Goal: Task Accomplishment & Management: Manage account settings

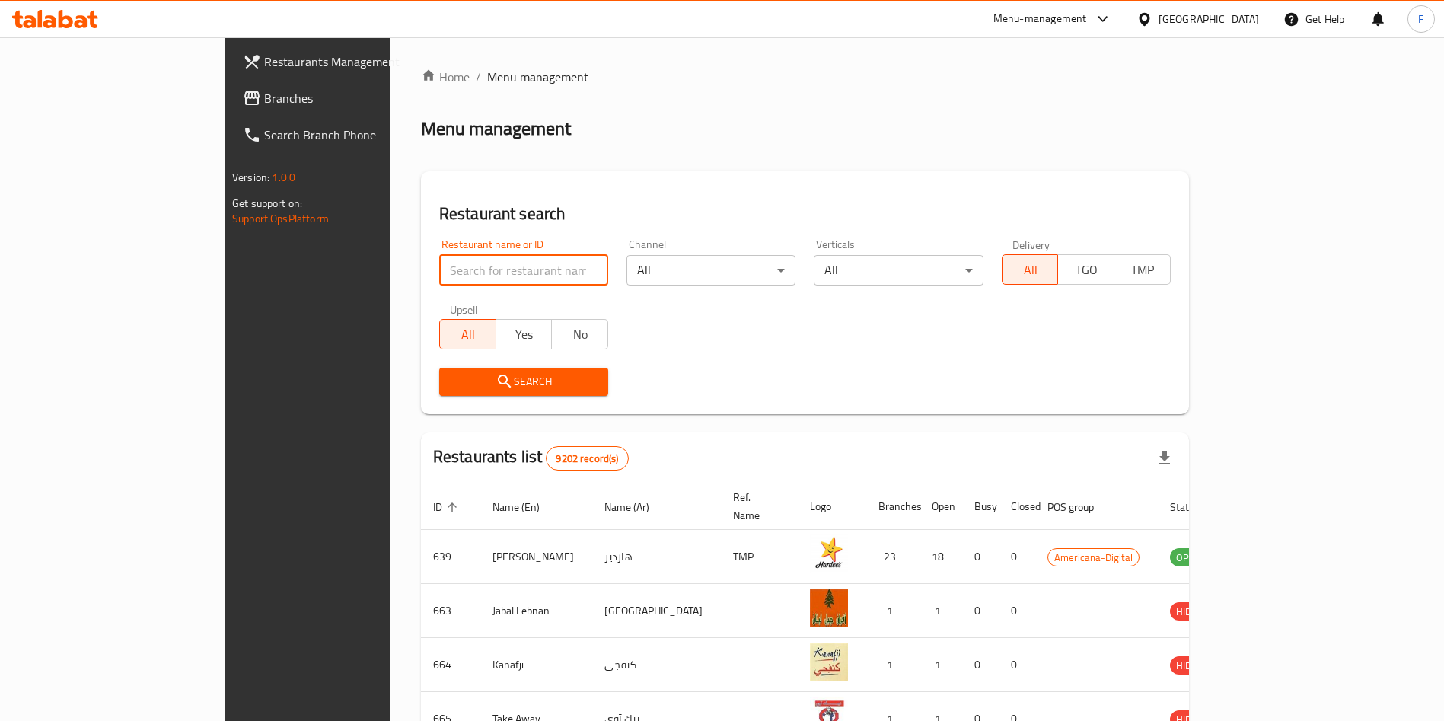
click at [439, 259] on input "search" at bounding box center [523, 270] width 169 height 30
type input "kinoa"
click button "Search" at bounding box center [523, 382] width 169 height 28
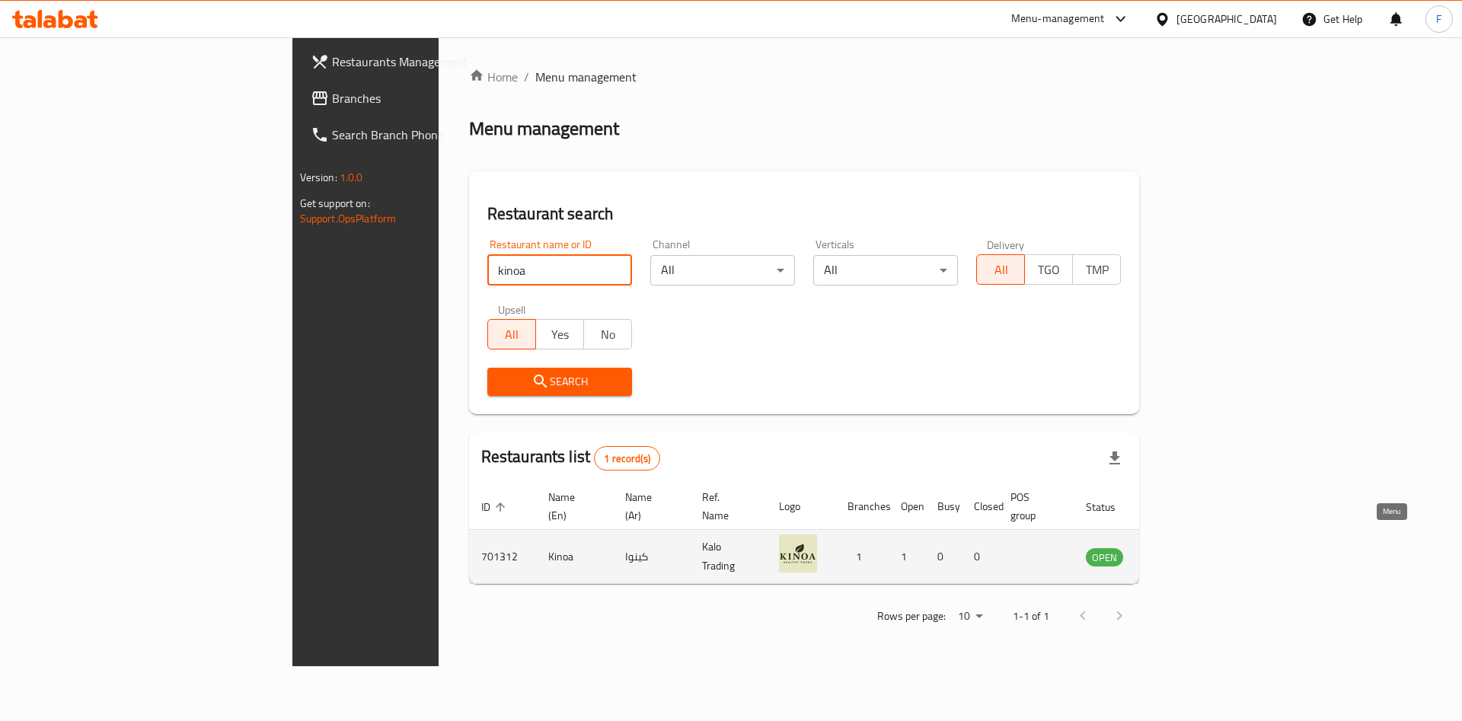
click at [1183, 551] on icon "enhanced table" at bounding box center [1174, 557] width 17 height 13
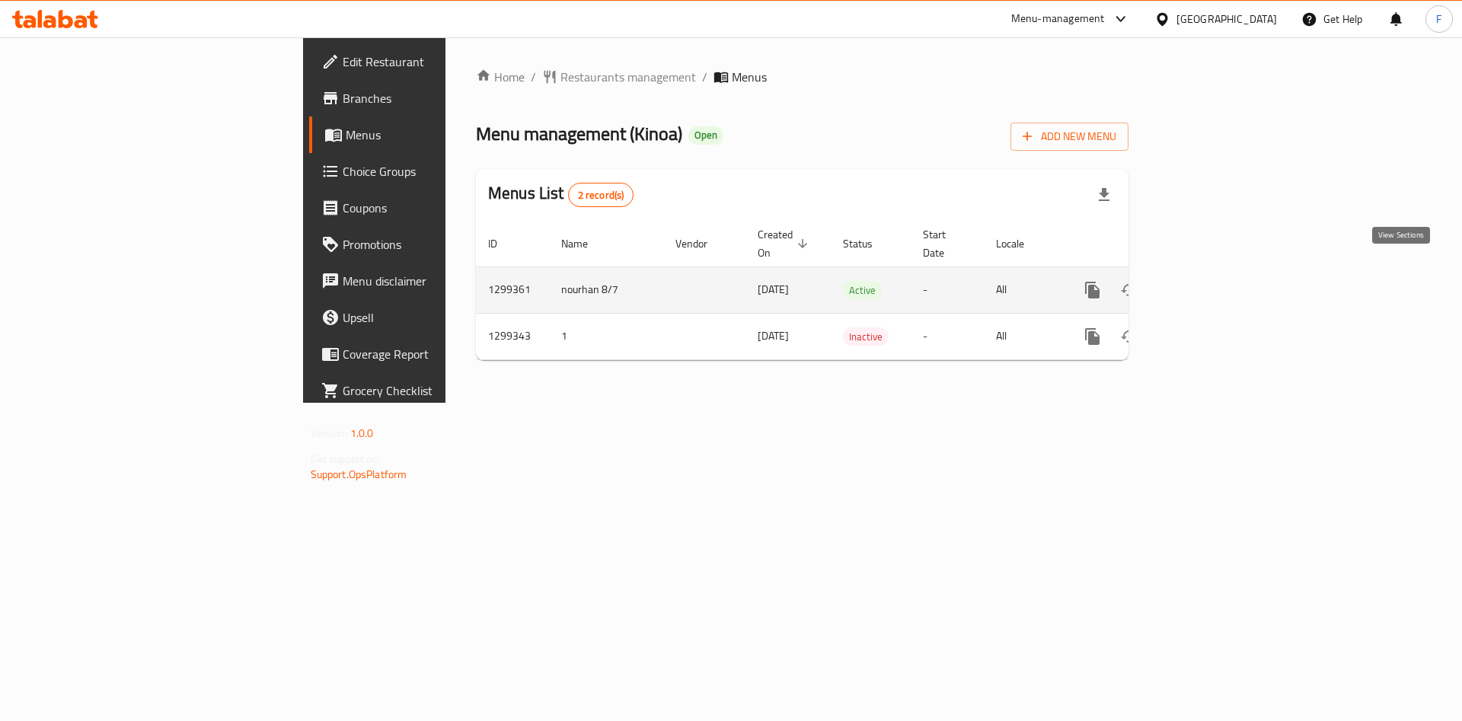
click at [1220, 272] on link "enhanced table" at bounding box center [1202, 290] width 37 height 37
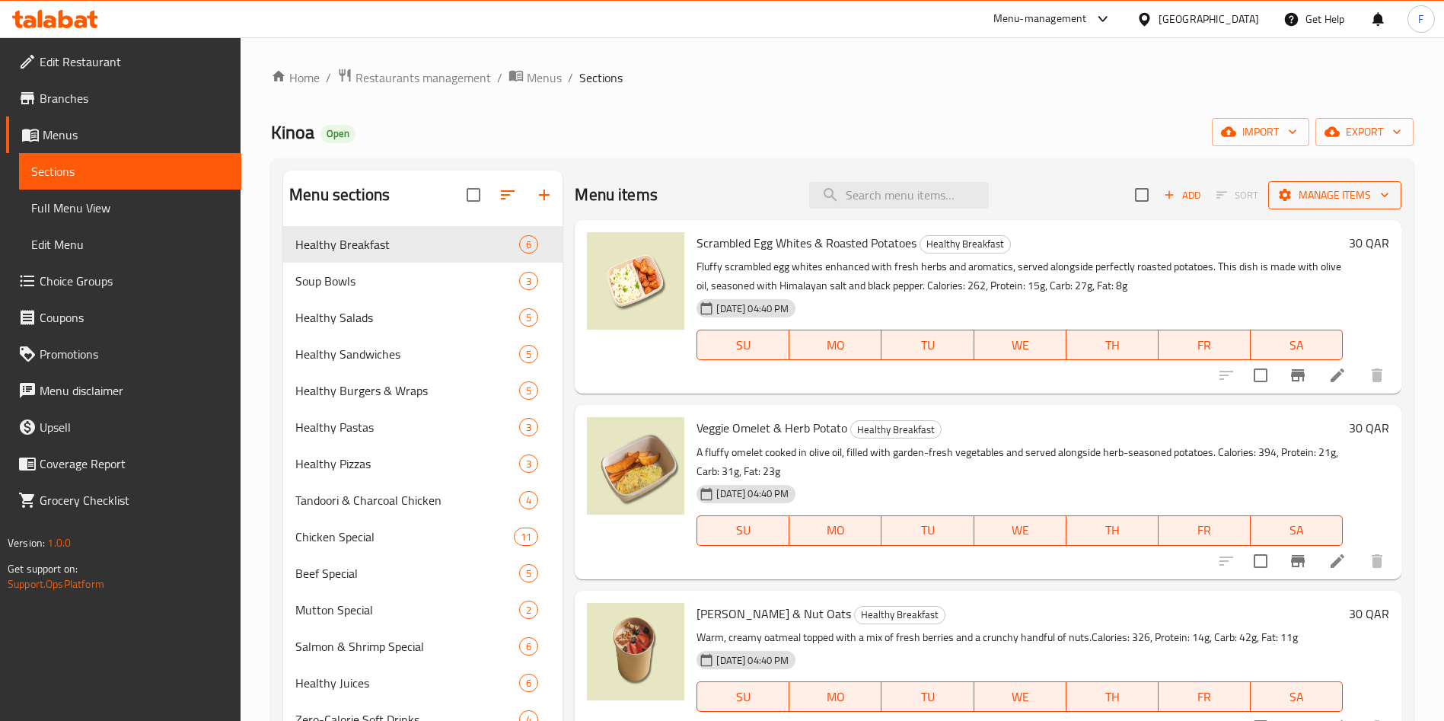
click at [1346, 190] on span "Manage items" at bounding box center [1335, 195] width 109 height 19
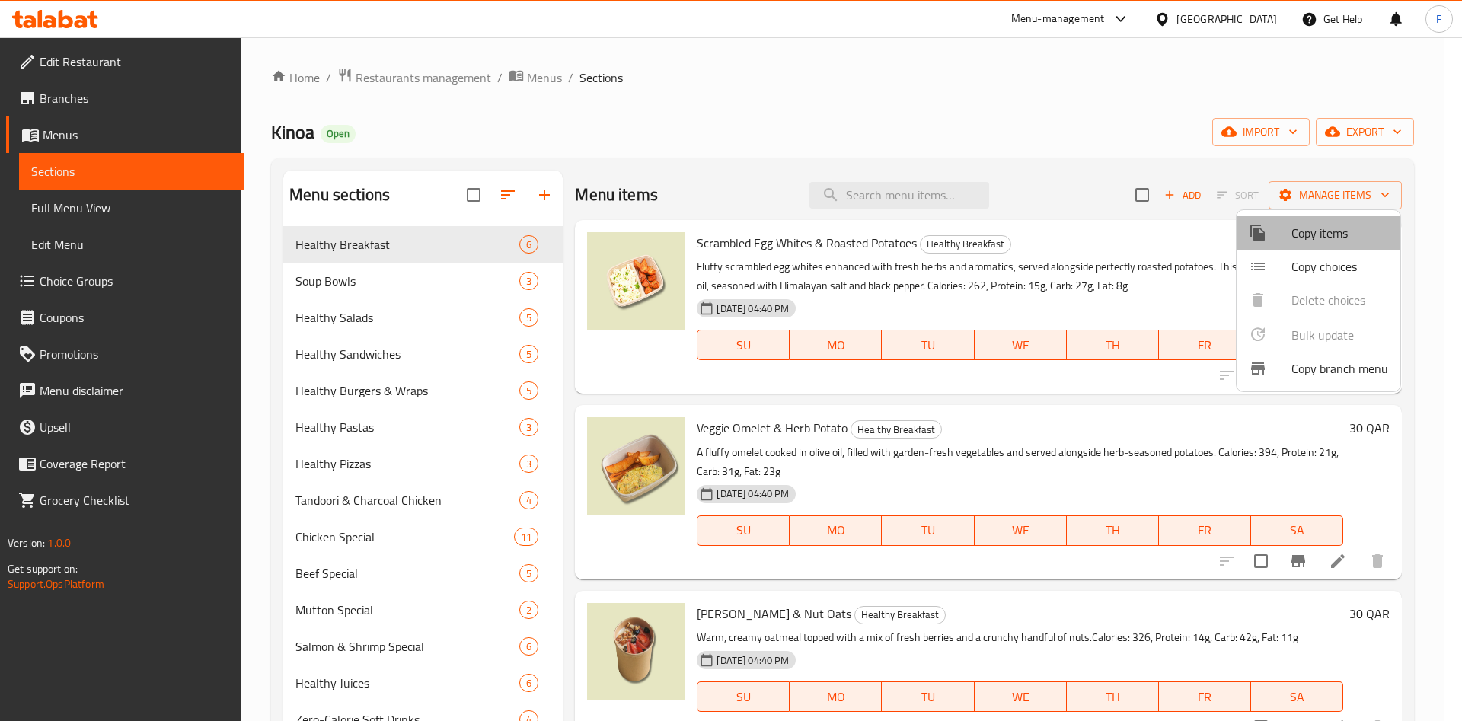
click at [1338, 230] on span "Copy items" at bounding box center [1339, 233] width 97 height 18
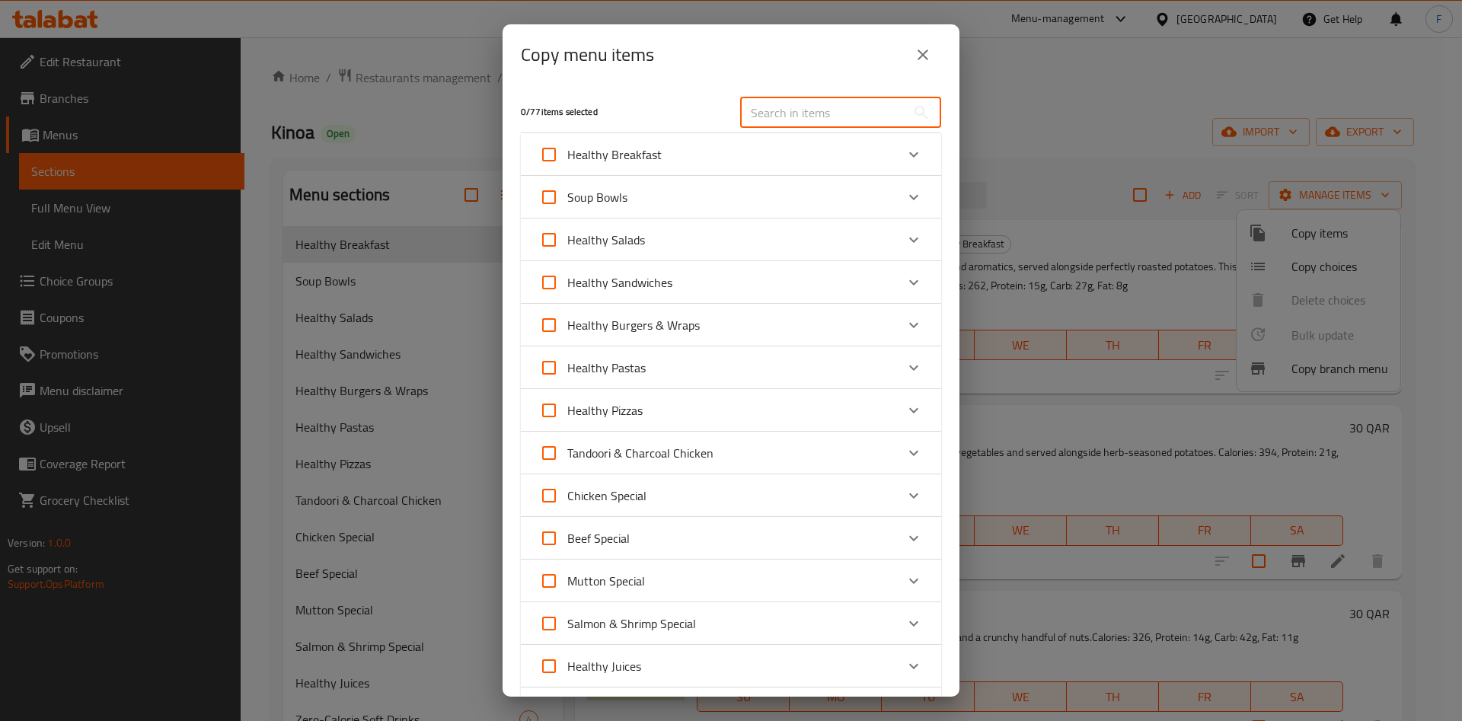
click at [783, 108] on input "text" at bounding box center [823, 112] width 166 height 30
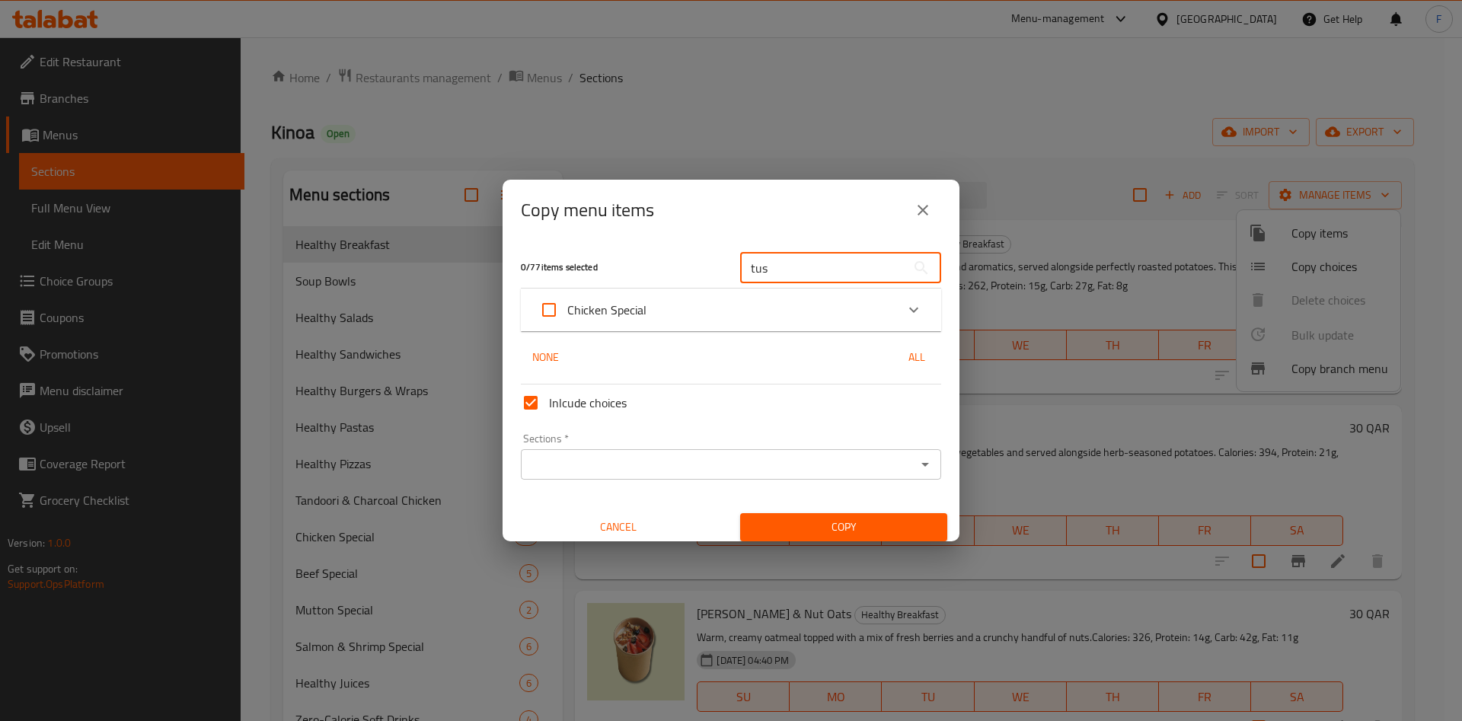
type input "tus"
click at [805, 313] on div "Chicken Special" at bounding box center [717, 310] width 356 height 37
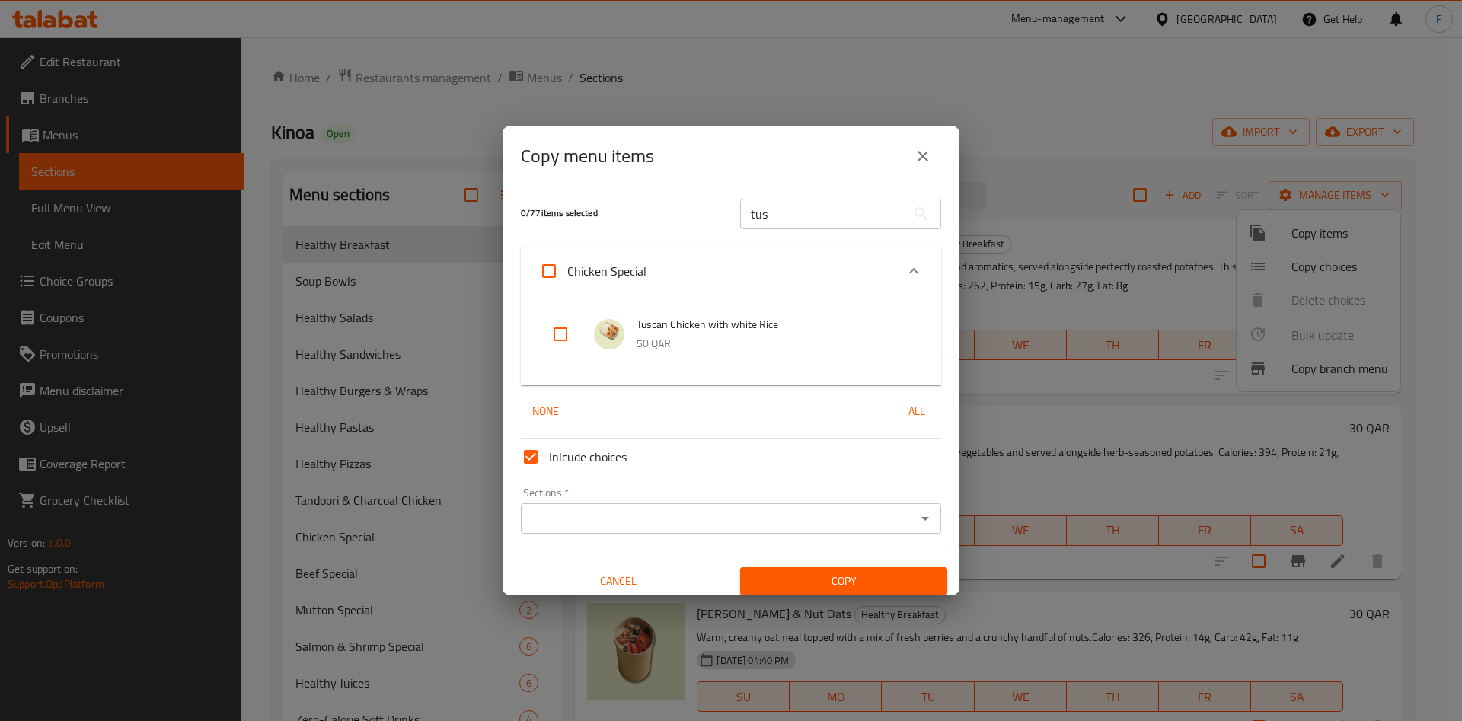
click at [566, 332] on input "checkbox" at bounding box center [560, 334] width 37 height 37
checkbox input "true"
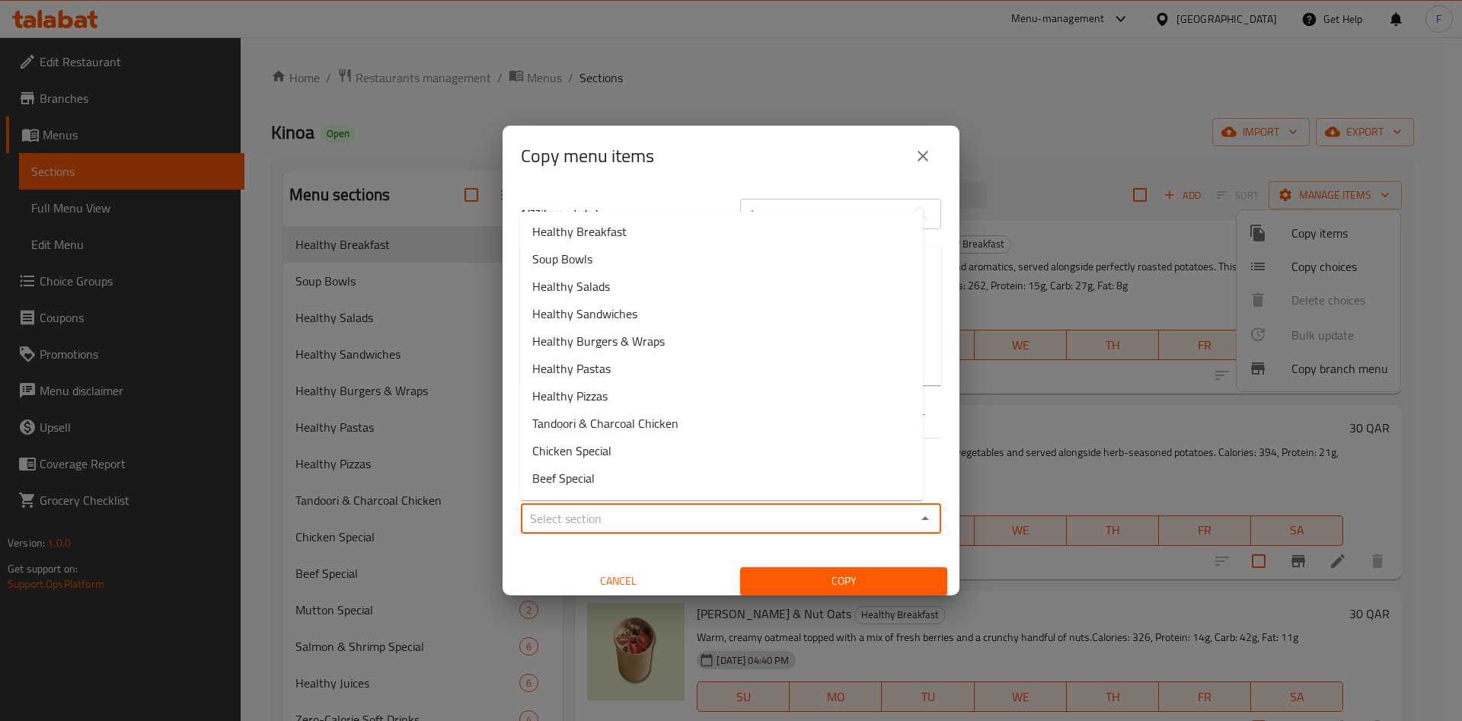
click at [707, 525] on input "Sections   *" at bounding box center [718, 518] width 386 height 21
click at [929, 145] on button "close" at bounding box center [923, 156] width 37 height 37
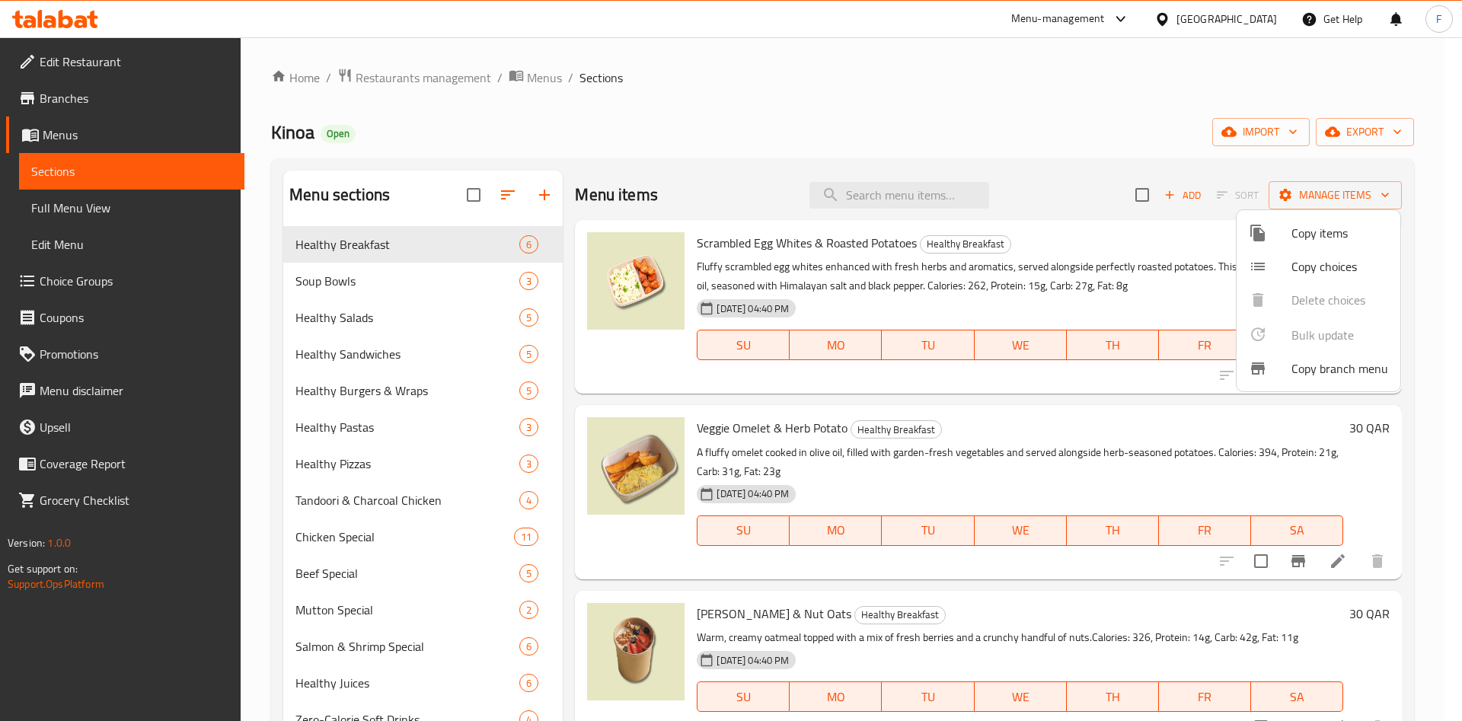
click at [546, 196] on div at bounding box center [731, 360] width 1462 height 721
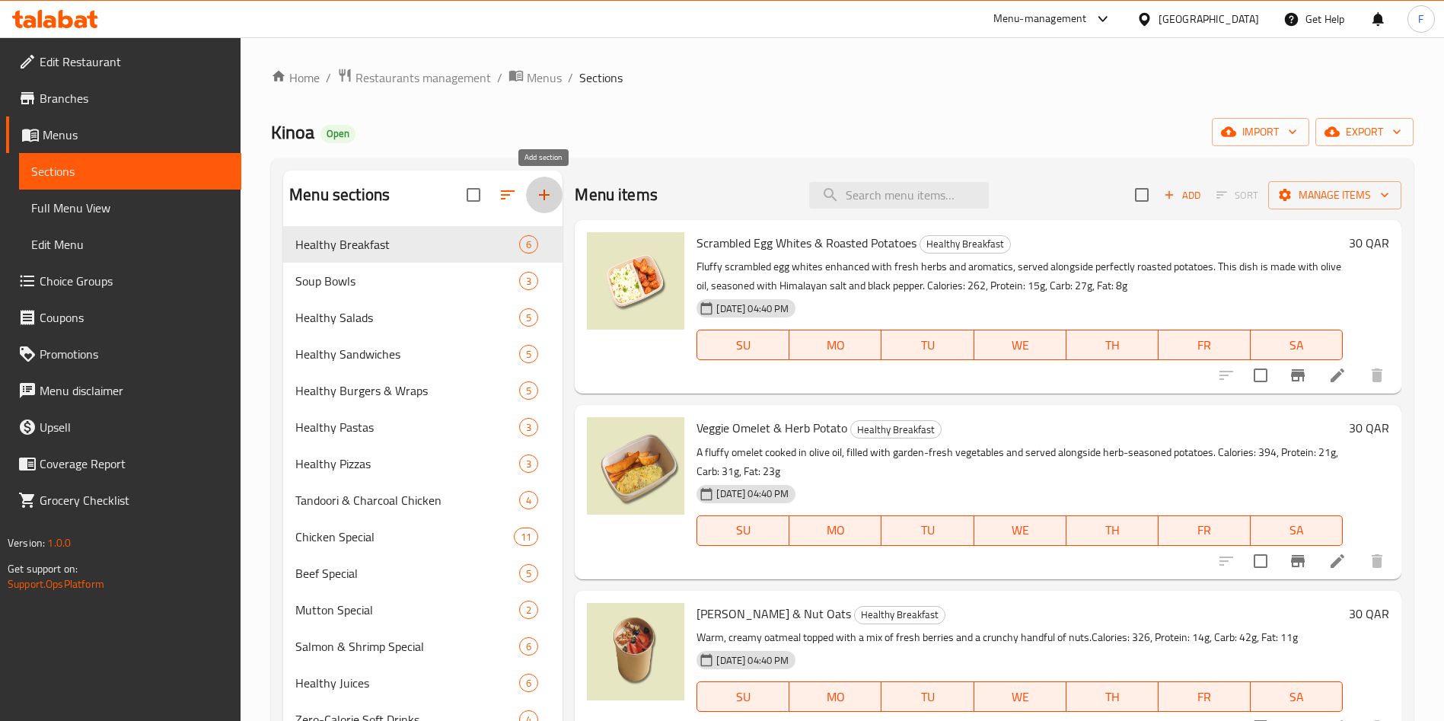
click at [537, 194] on icon "button" at bounding box center [544, 195] width 18 height 18
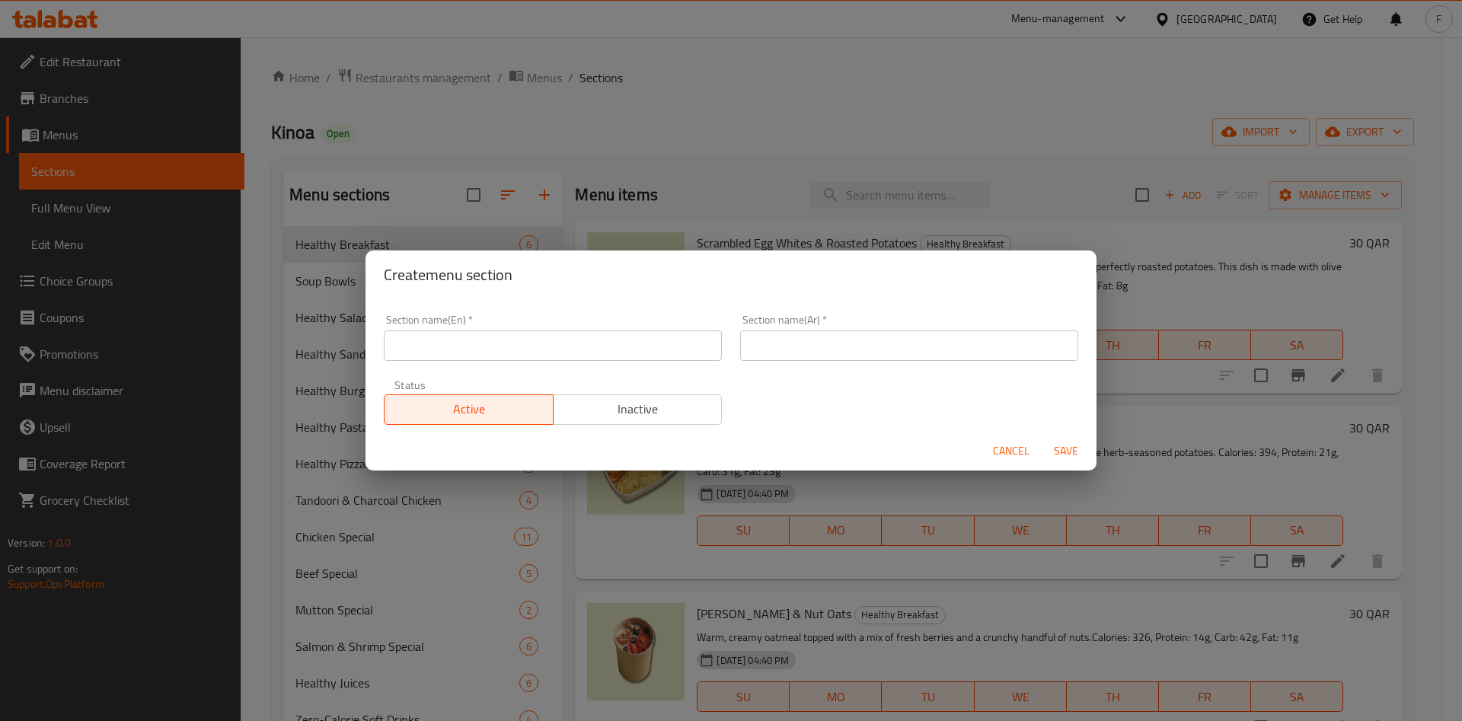
click at [467, 350] on input "text" at bounding box center [553, 345] width 338 height 30
type input "M41"
click at [863, 341] on input "text" at bounding box center [909, 345] width 338 height 30
type input "م41"
click at [1067, 451] on span "Save" at bounding box center [1066, 451] width 37 height 19
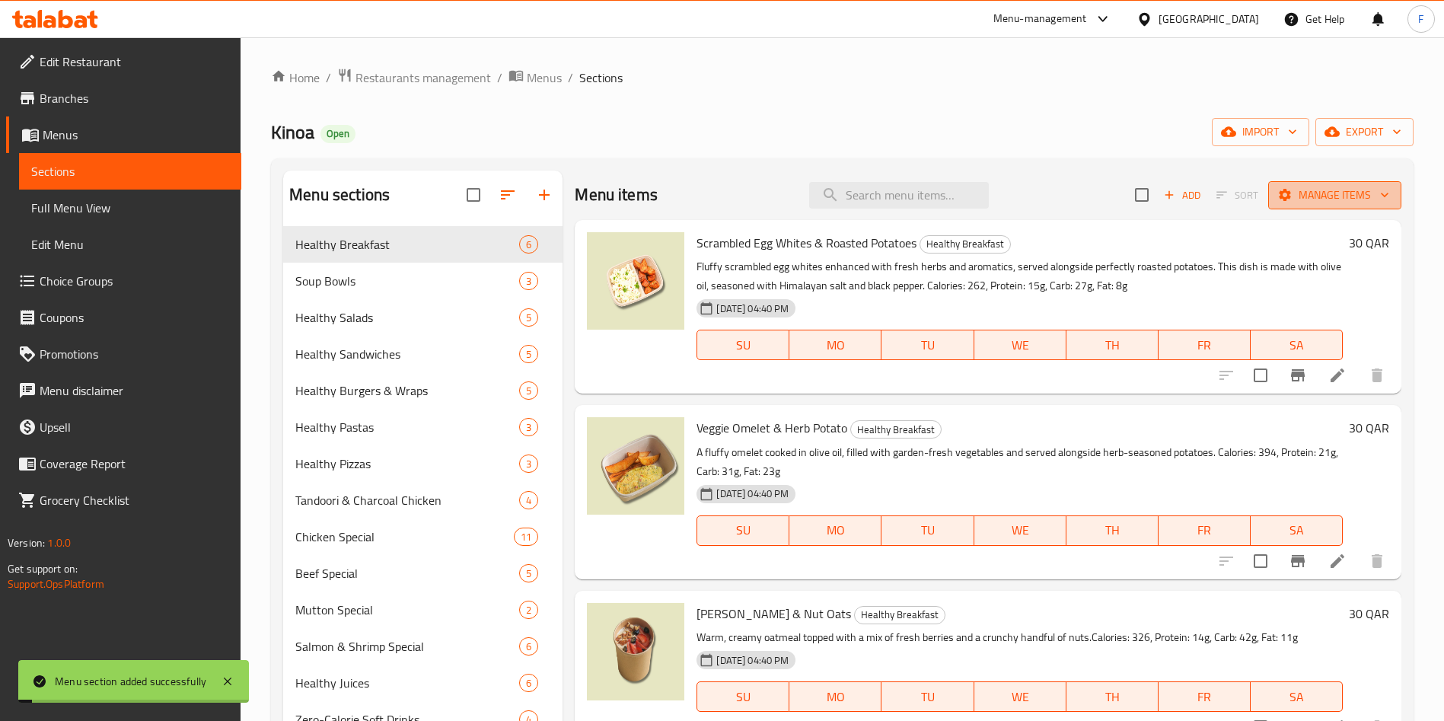
click at [1316, 192] on span "Manage items" at bounding box center [1335, 195] width 109 height 19
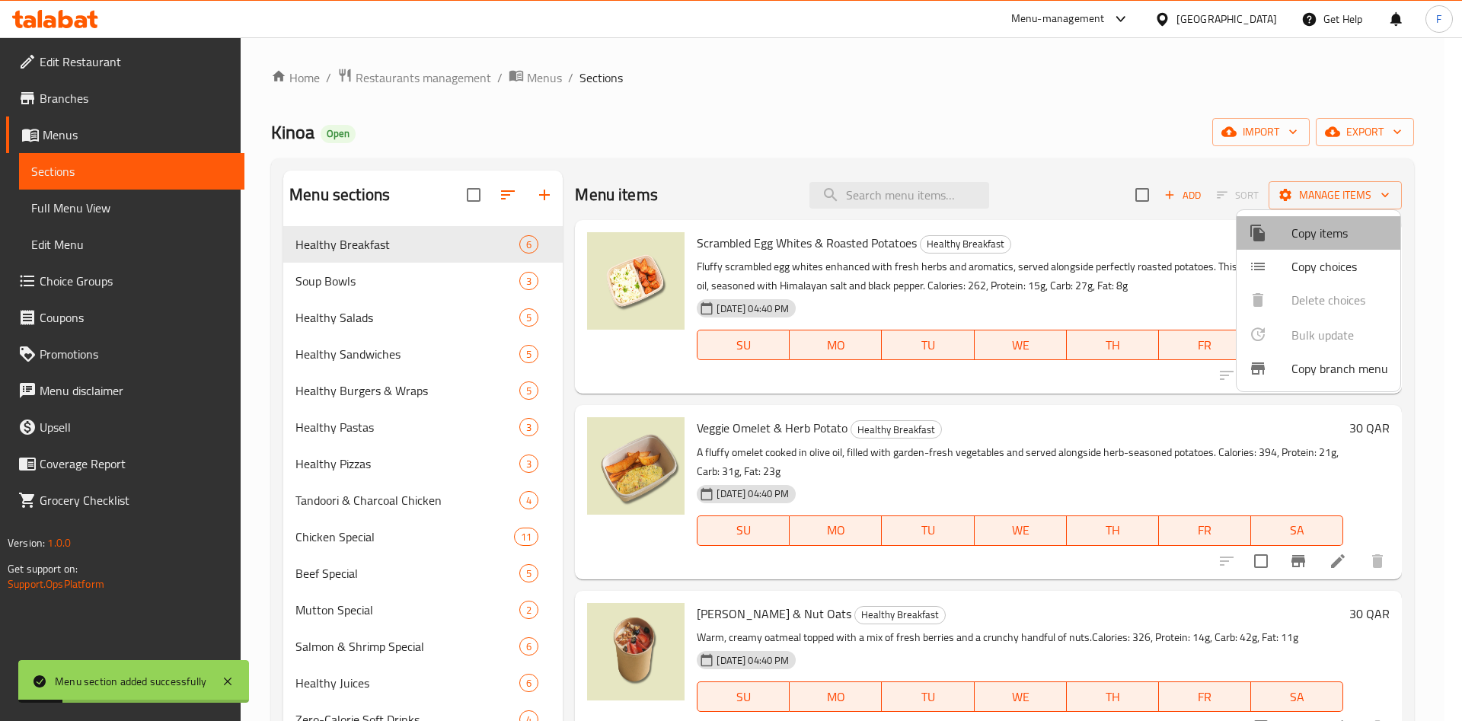
click at [1318, 230] on span "Copy items" at bounding box center [1339, 233] width 97 height 18
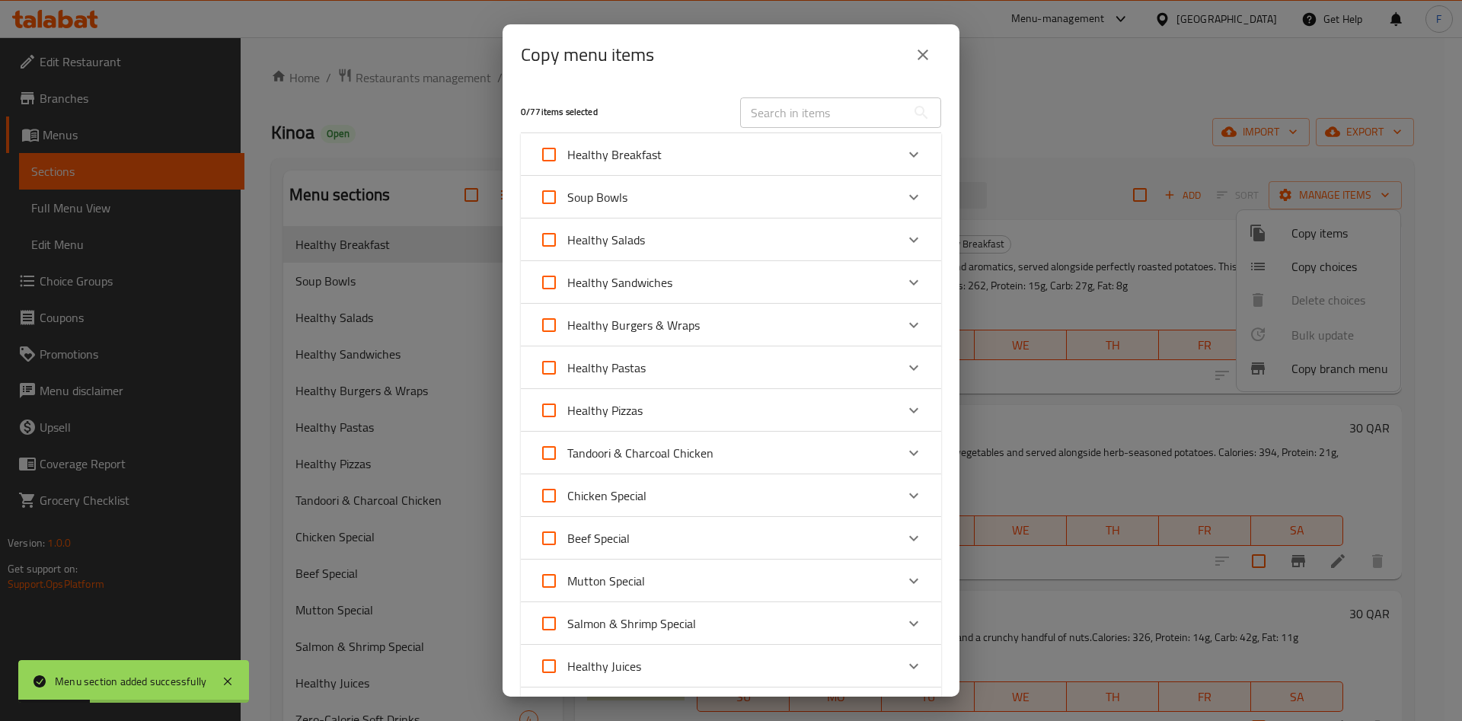
click at [795, 104] on input "text" at bounding box center [823, 112] width 166 height 30
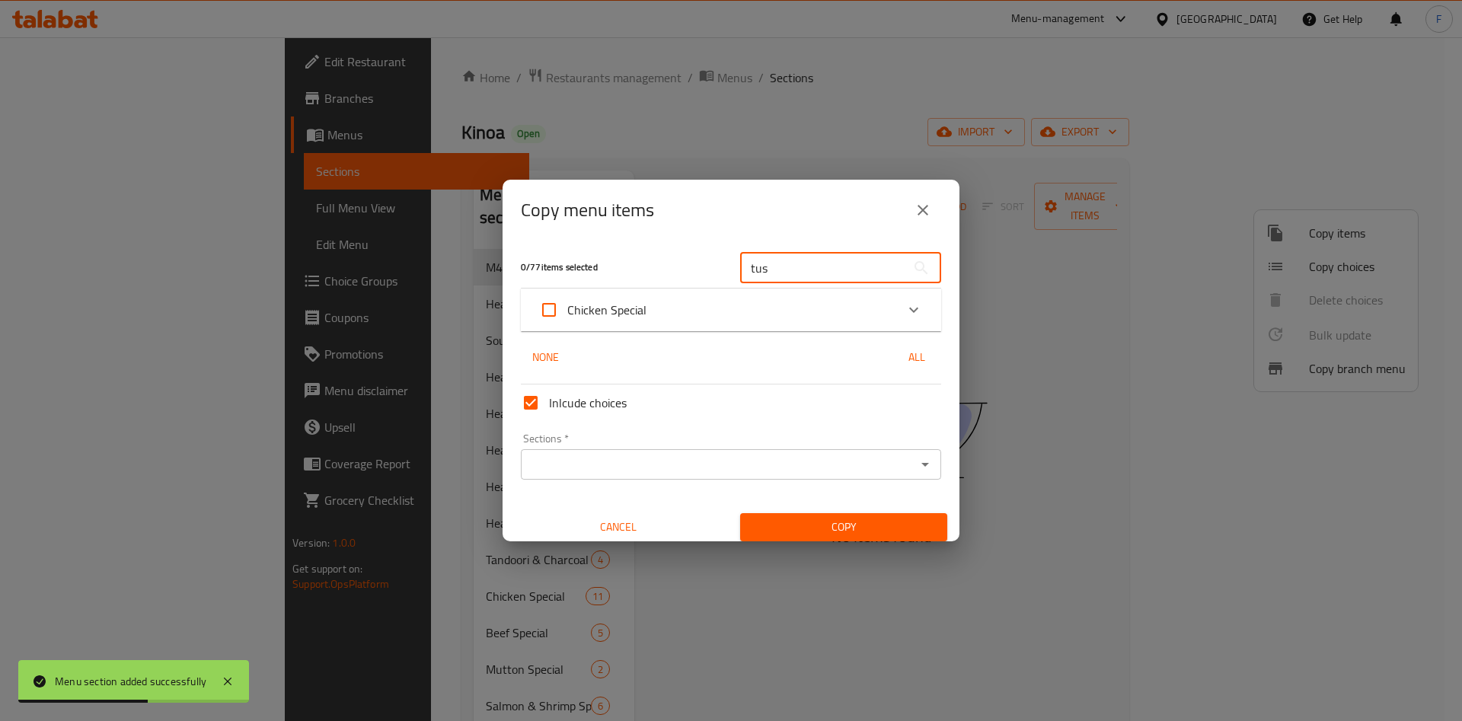
type input "tus"
click at [830, 324] on div "Chicken Special" at bounding box center [717, 310] width 356 height 37
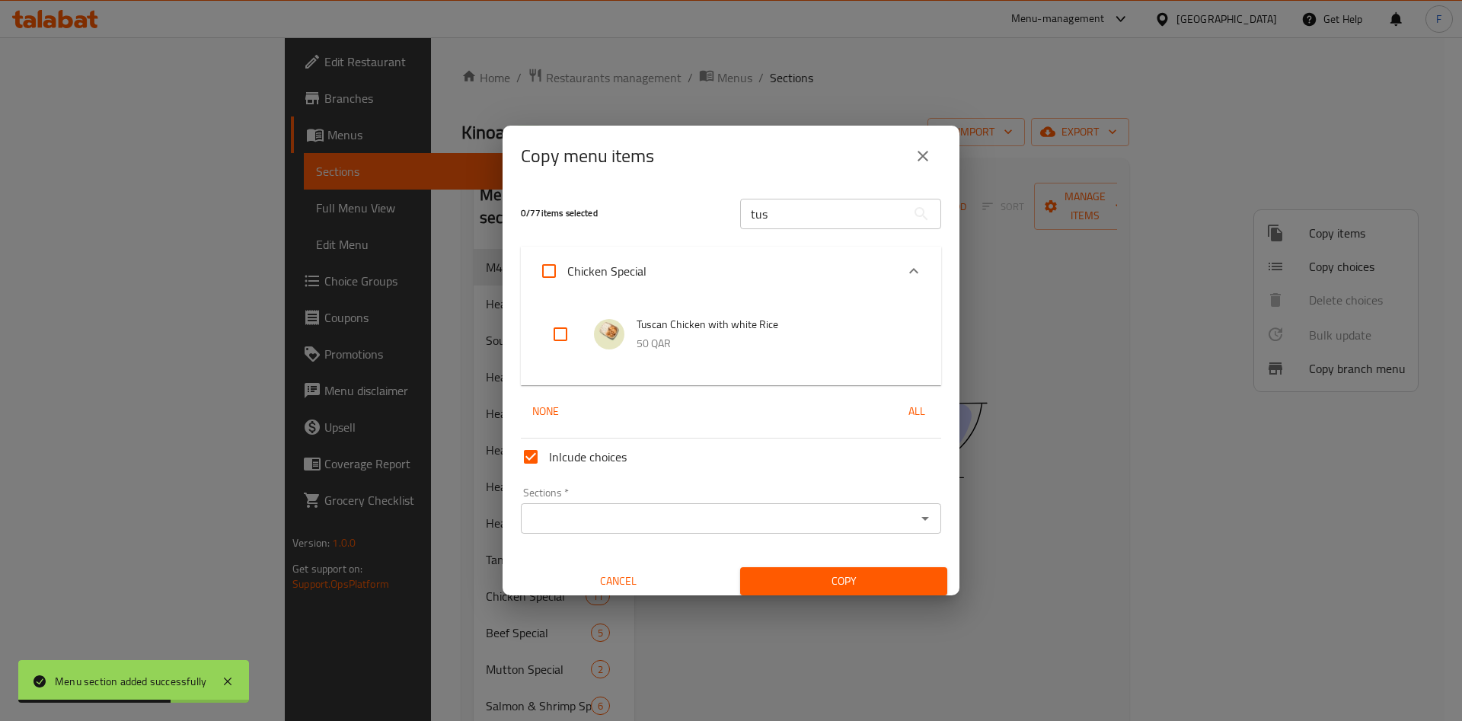
click at [559, 337] on input "checkbox" at bounding box center [560, 334] width 37 height 37
checkbox input "true"
click at [678, 517] on input "Sections   *" at bounding box center [718, 518] width 386 height 21
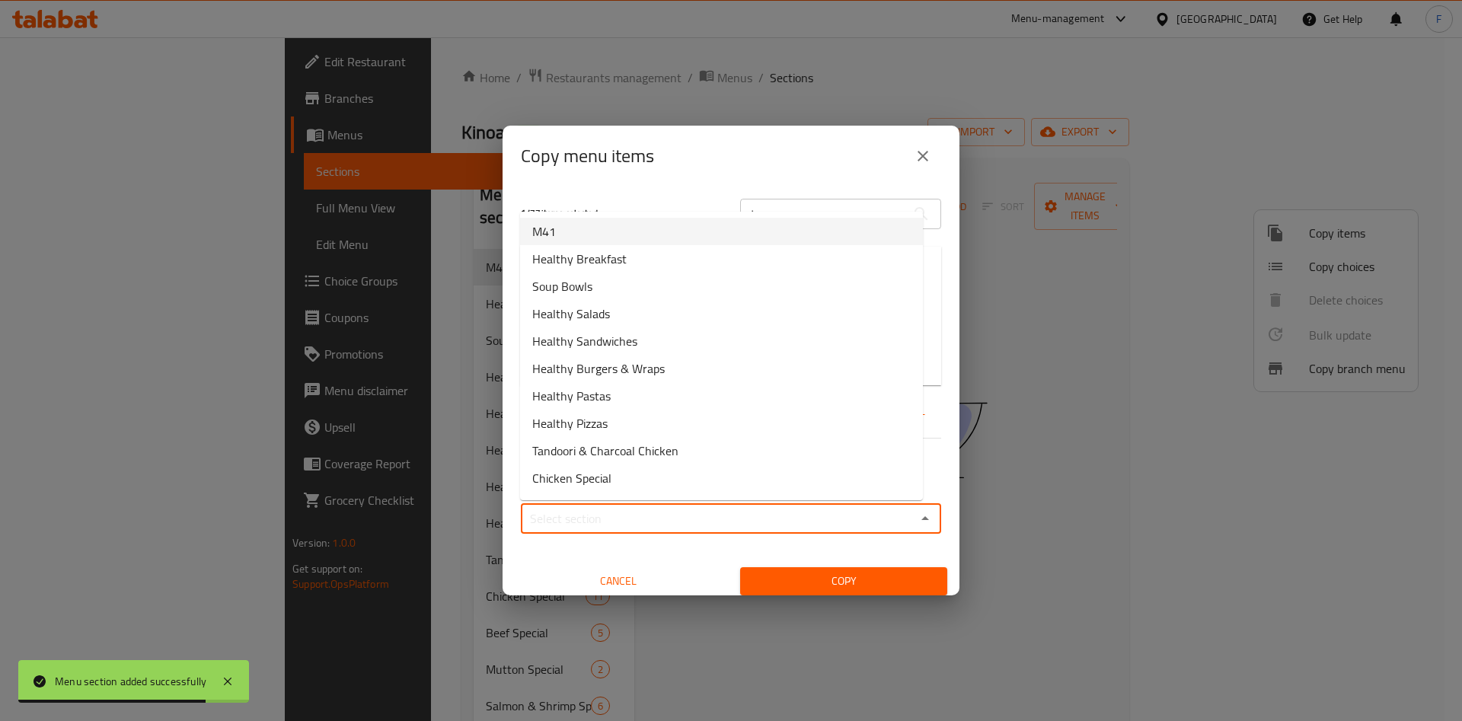
click at [574, 242] on li "M41" at bounding box center [721, 231] width 403 height 27
type input "M41"
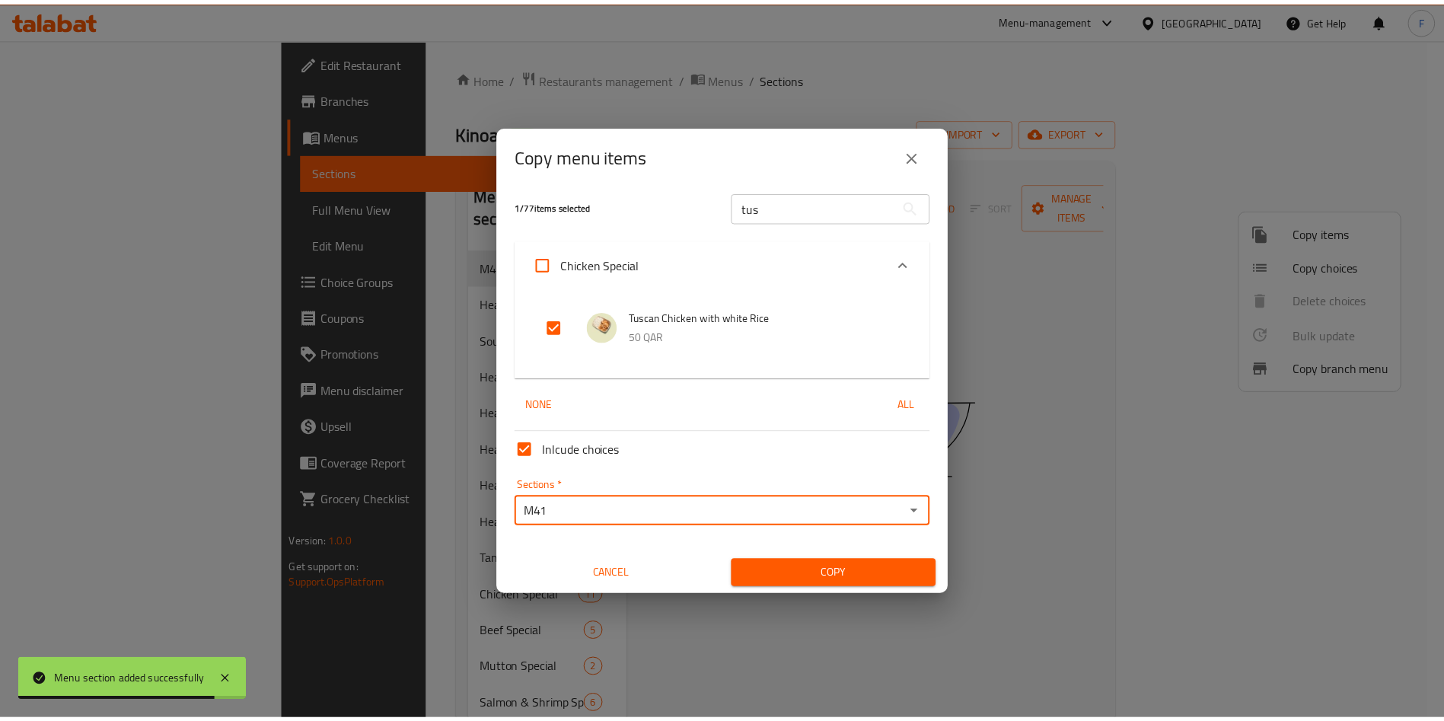
scroll to position [9, 0]
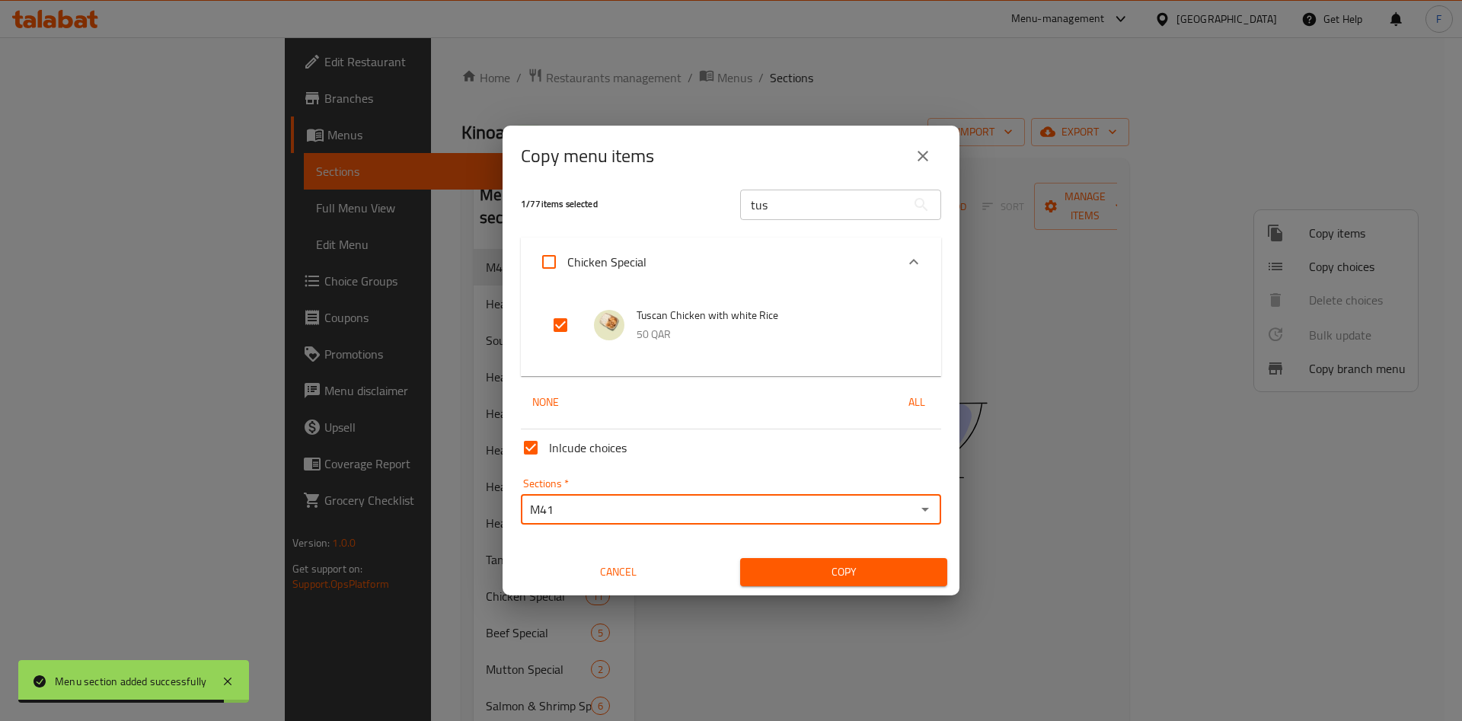
click at [840, 581] on span "Copy" at bounding box center [843, 572] width 183 height 19
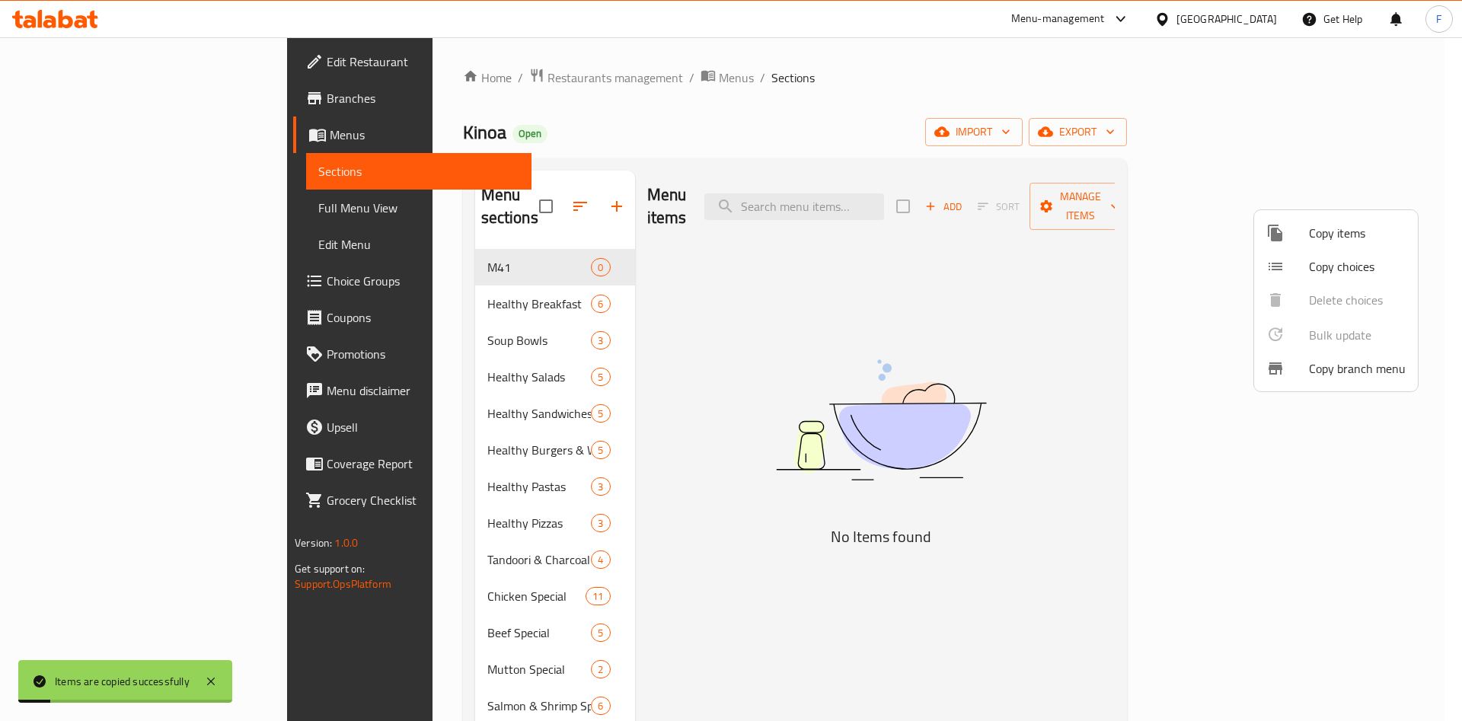
click at [809, 42] on div at bounding box center [731, 360] width 1462 height 721
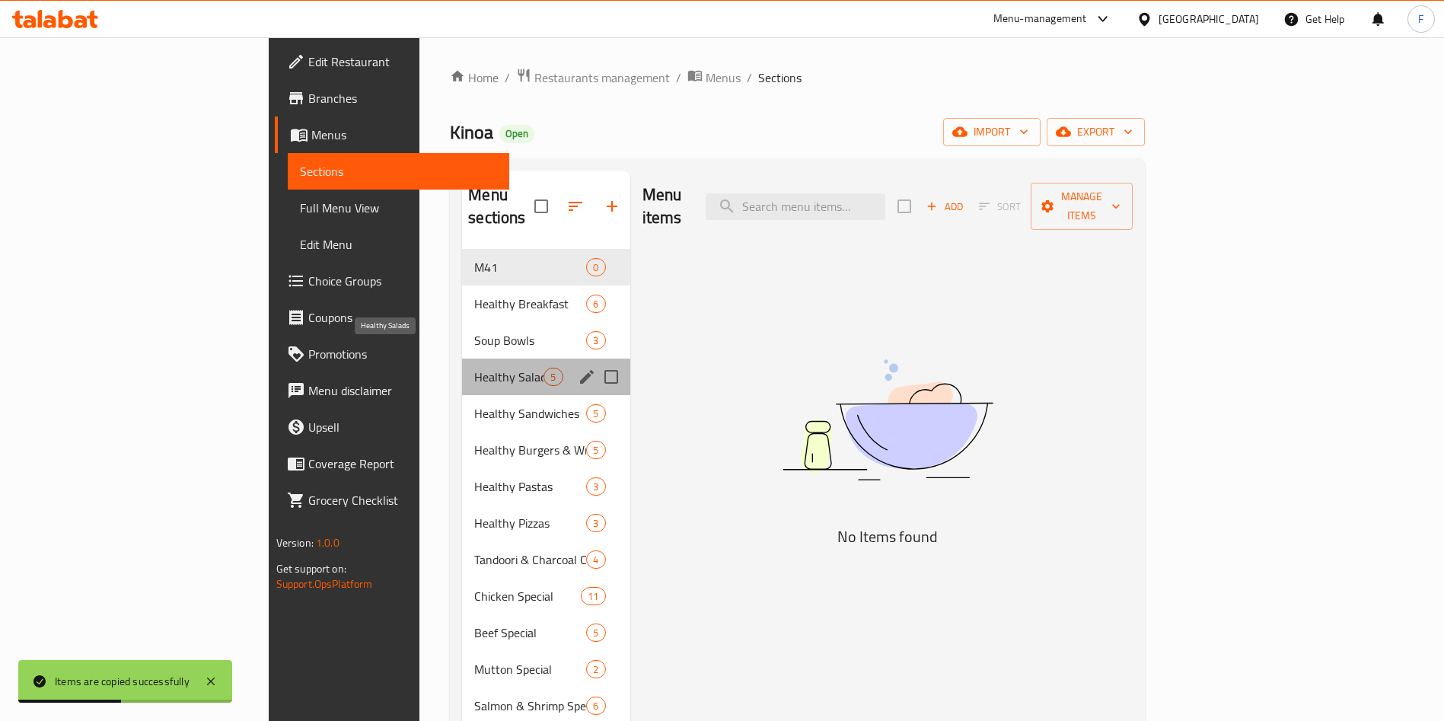
click at [474, 368] on span "Healthy Salads" at bounding box center [508, 377] width 69 height 18
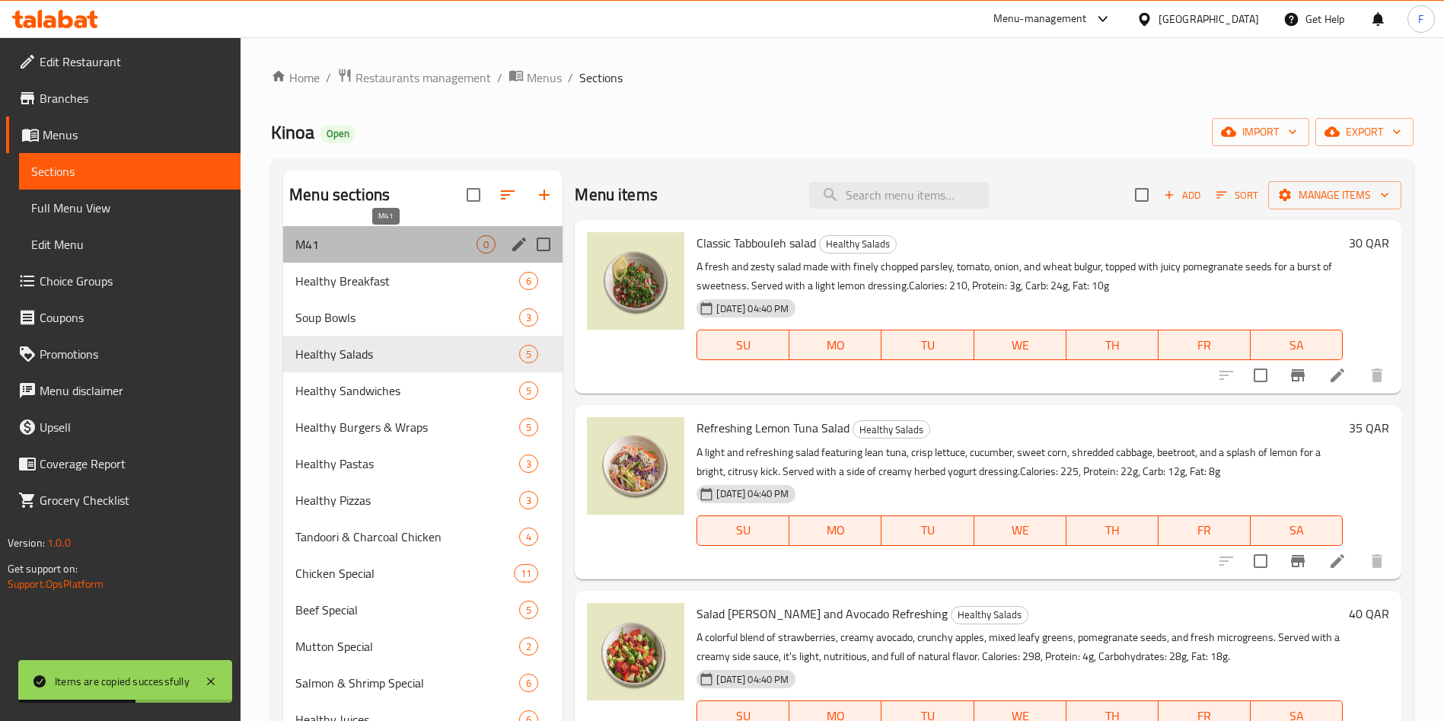
click at [350, 252] on span "M41" at bounding box center [385, 244] width 181 height 18
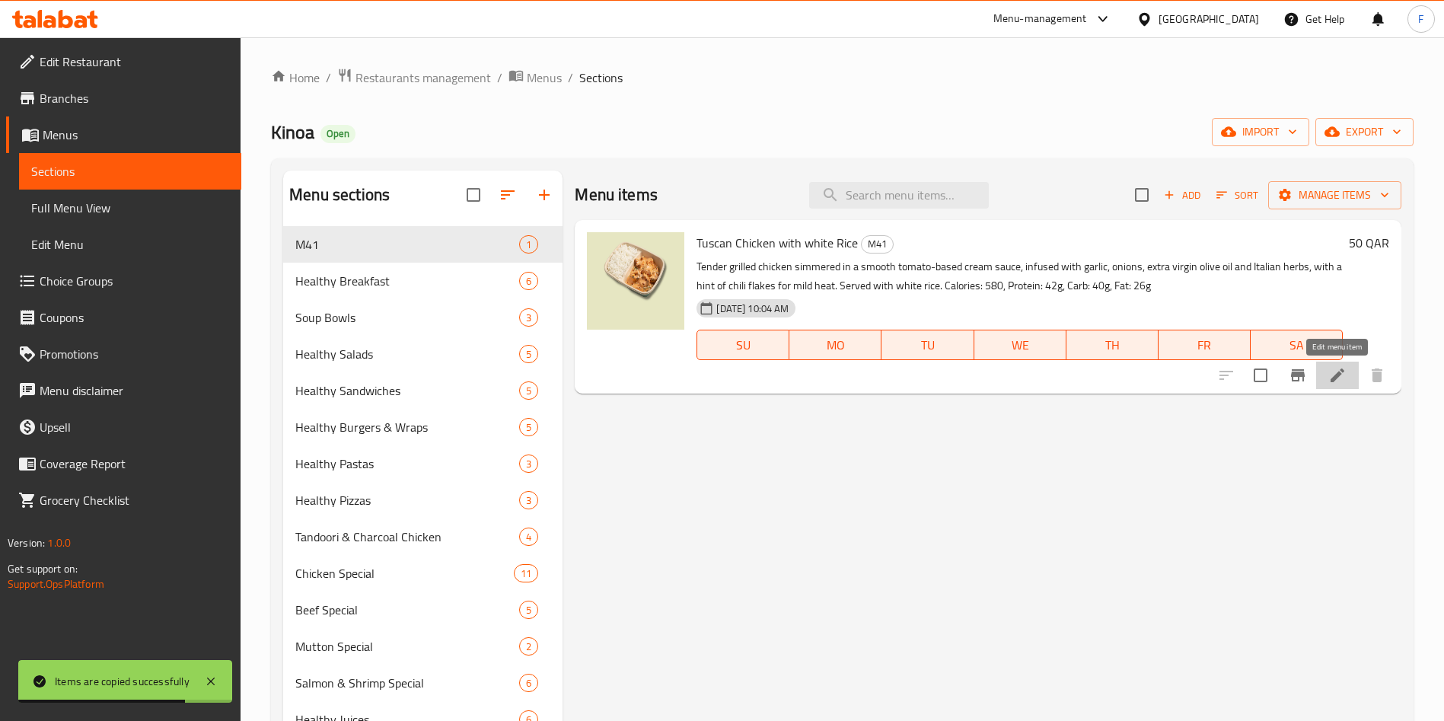
click at [1339, 371] on icon at bounding box center [1338, 375] width 18 height 18
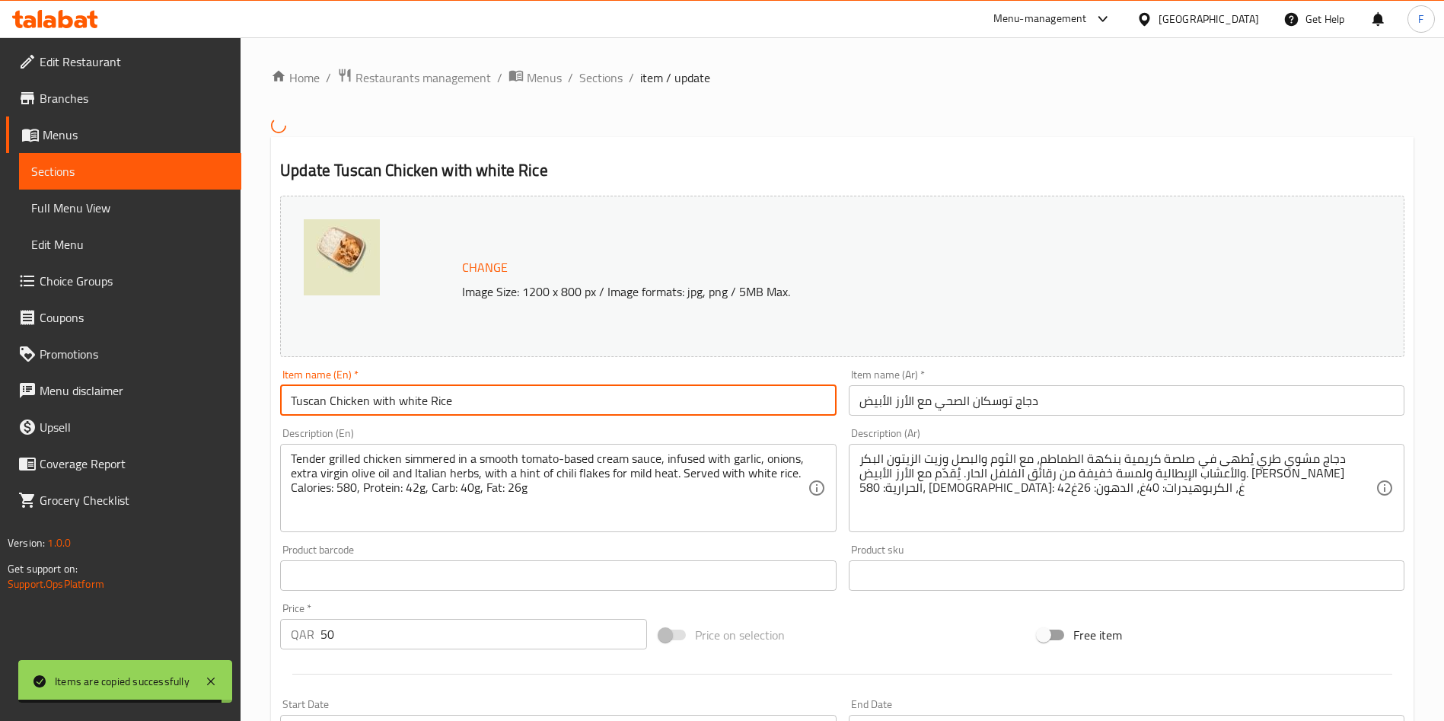
click at [560, 399] on input "Tuscan Chicken with white Rice" at bounding box center [558, 400] width 556 height 30
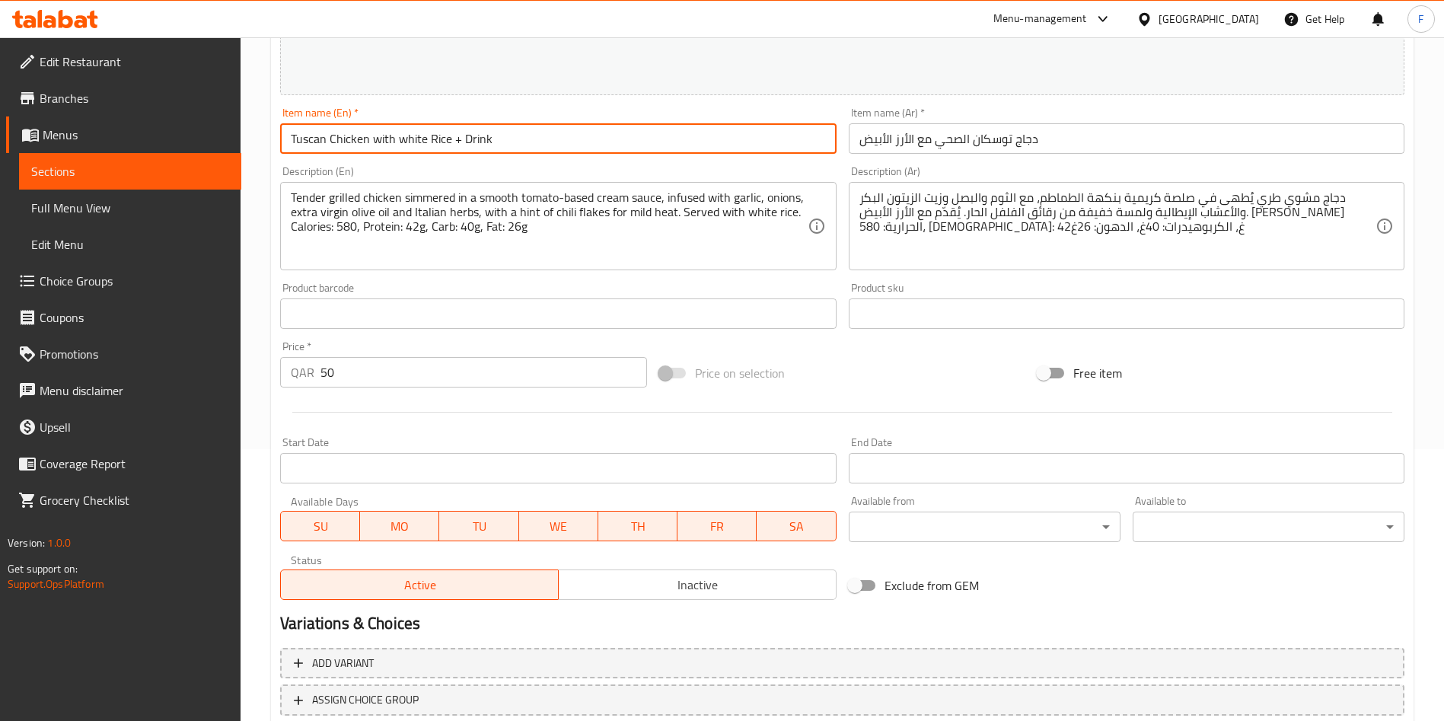
scroll to position [377, 0]
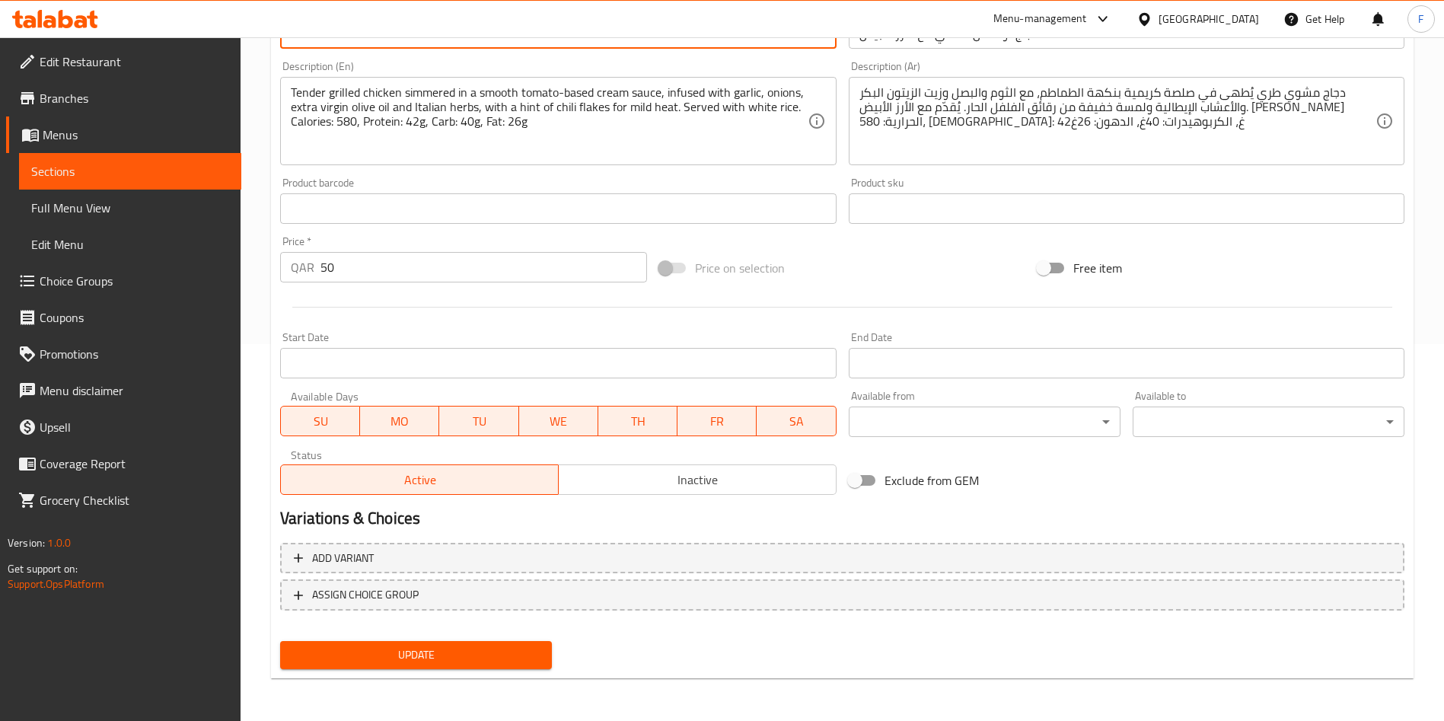
type input "Tuscan Chicken with white Rice + Drink"
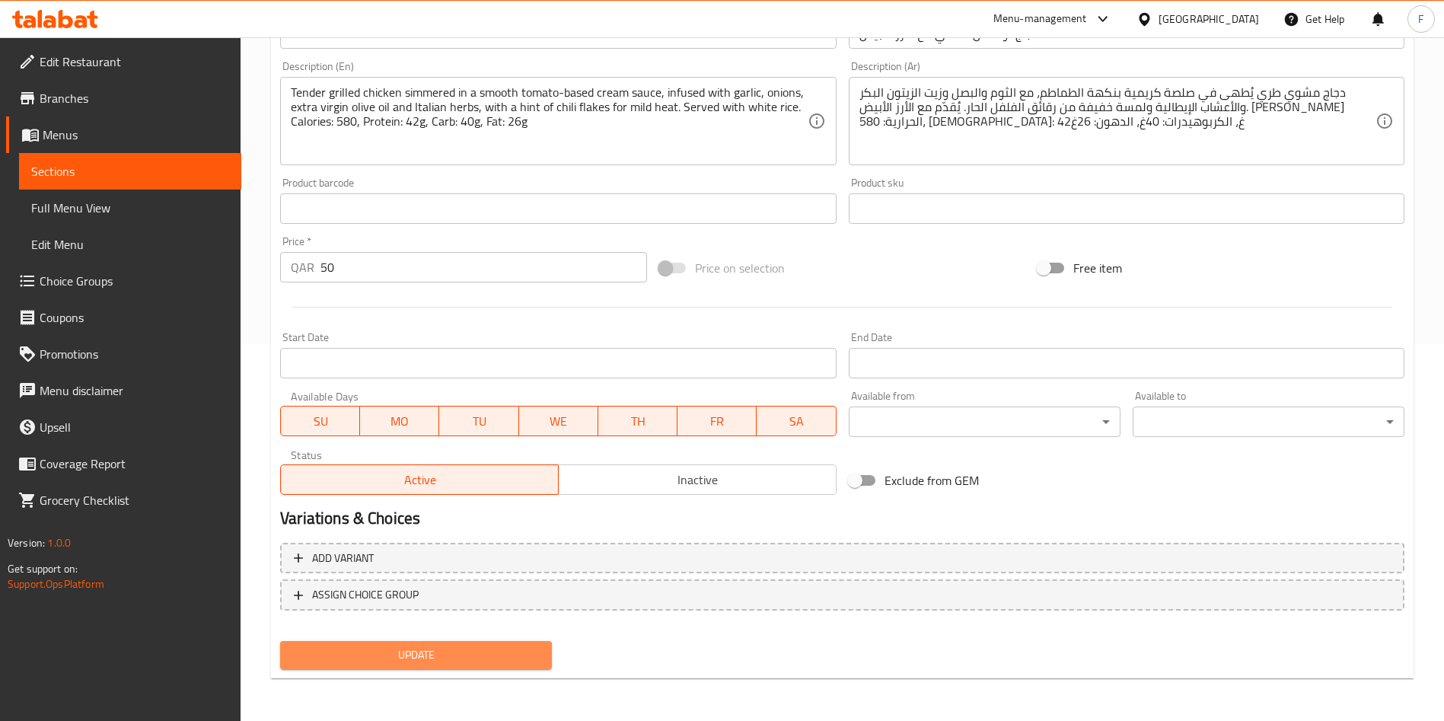
click at [424, 650] on span "Update" at bounding box center [415, 655] width 247 height 19
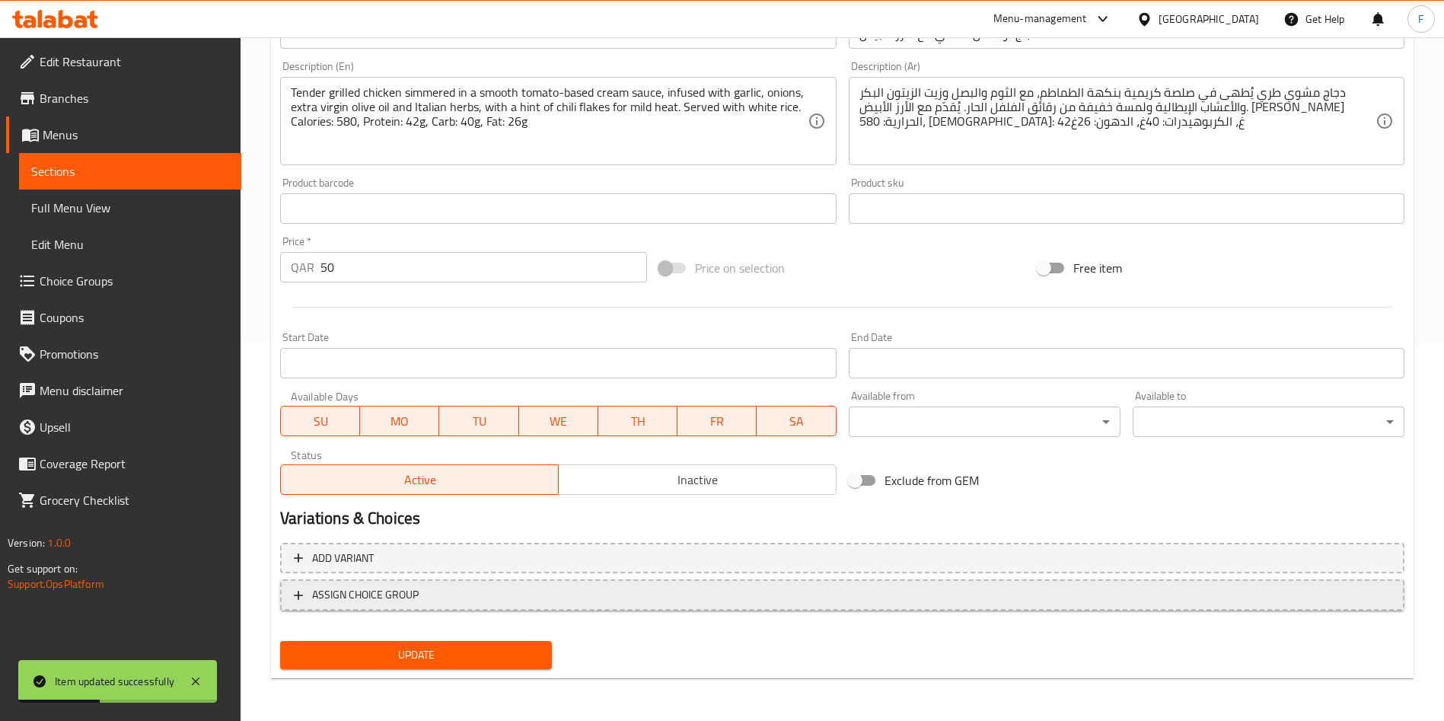
click at [471, 597] on span "ASSIGN CHOICE GROUP" at bounding box center [842, 594] width 1097 height 19
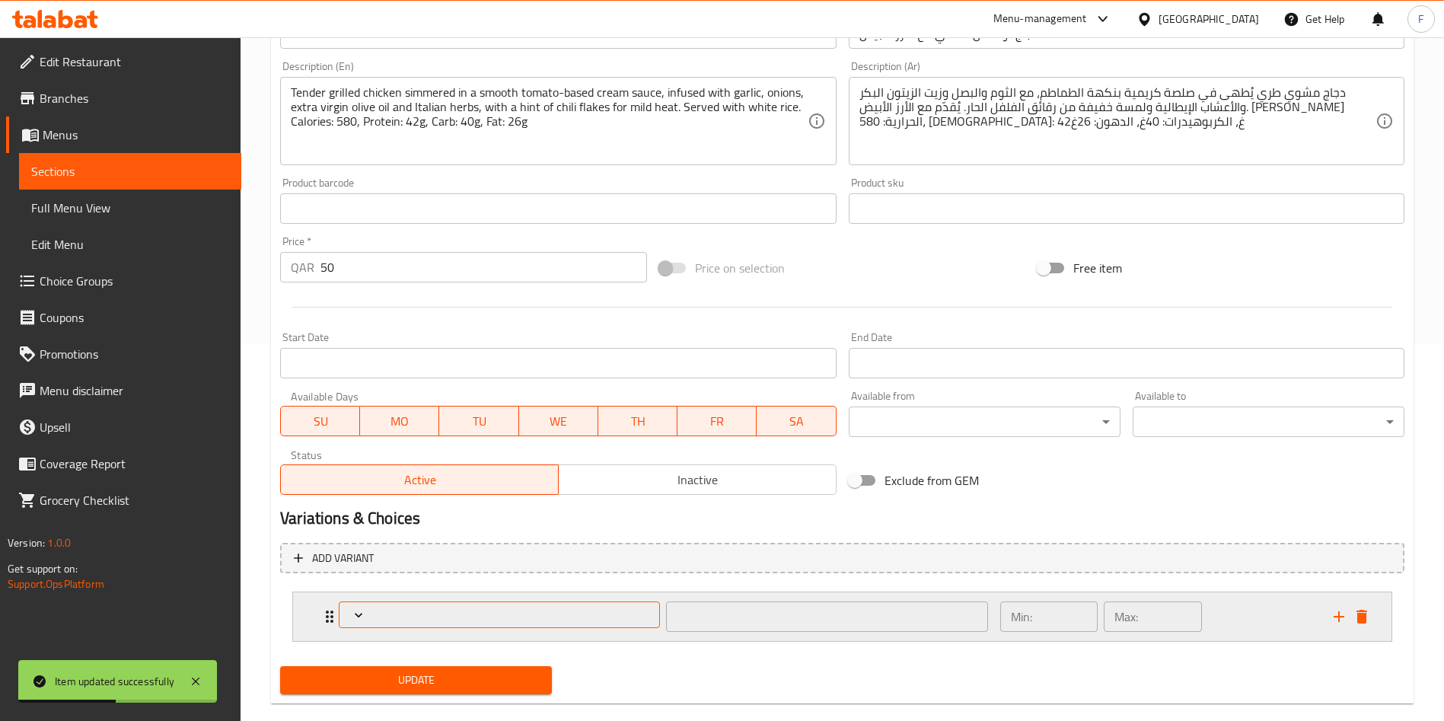
click at [473, 624] on button "Expand" at bounding box center [499, 614] width 321 height 27
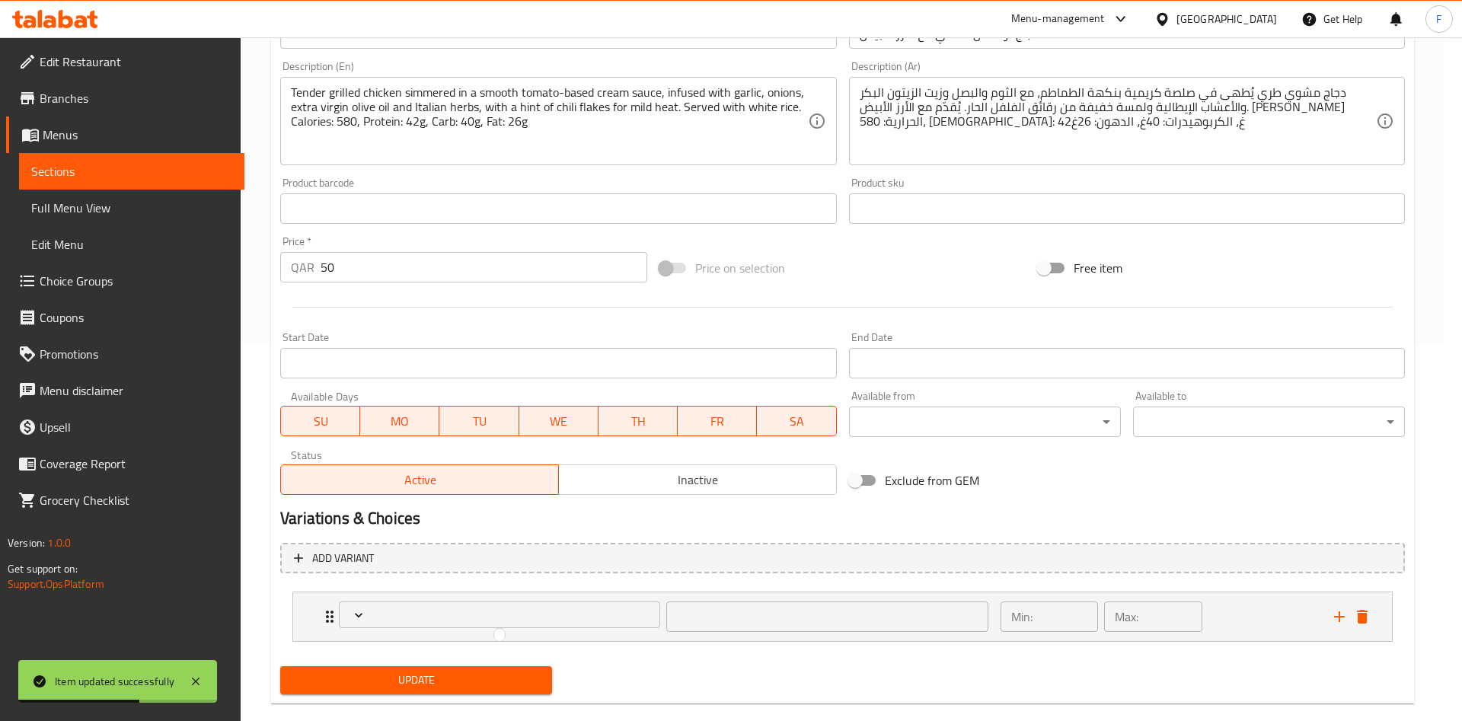
click at [476, 609] on div at bounding box center [731, 360] width 1462 height 721
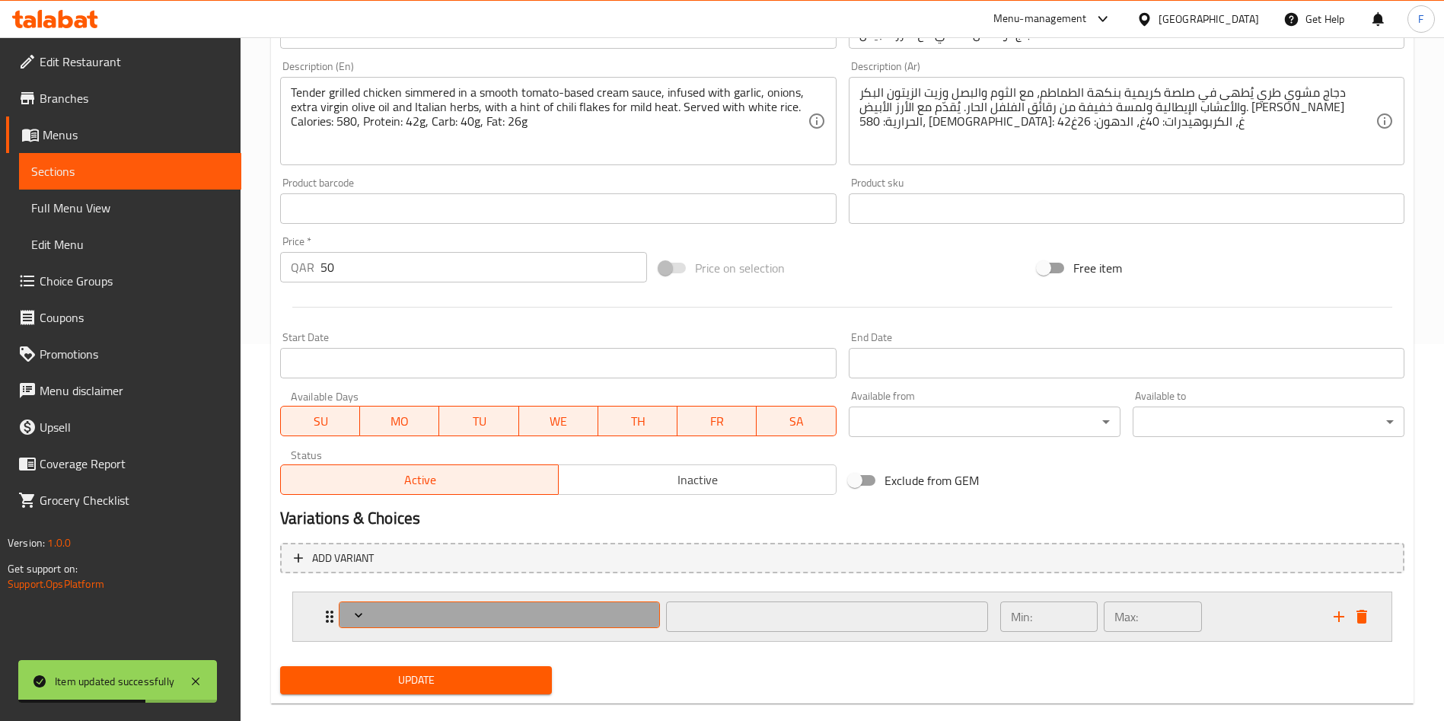
click at [464, 627] on button "Expand" at bounding box center [499, 614] width 321 height 27
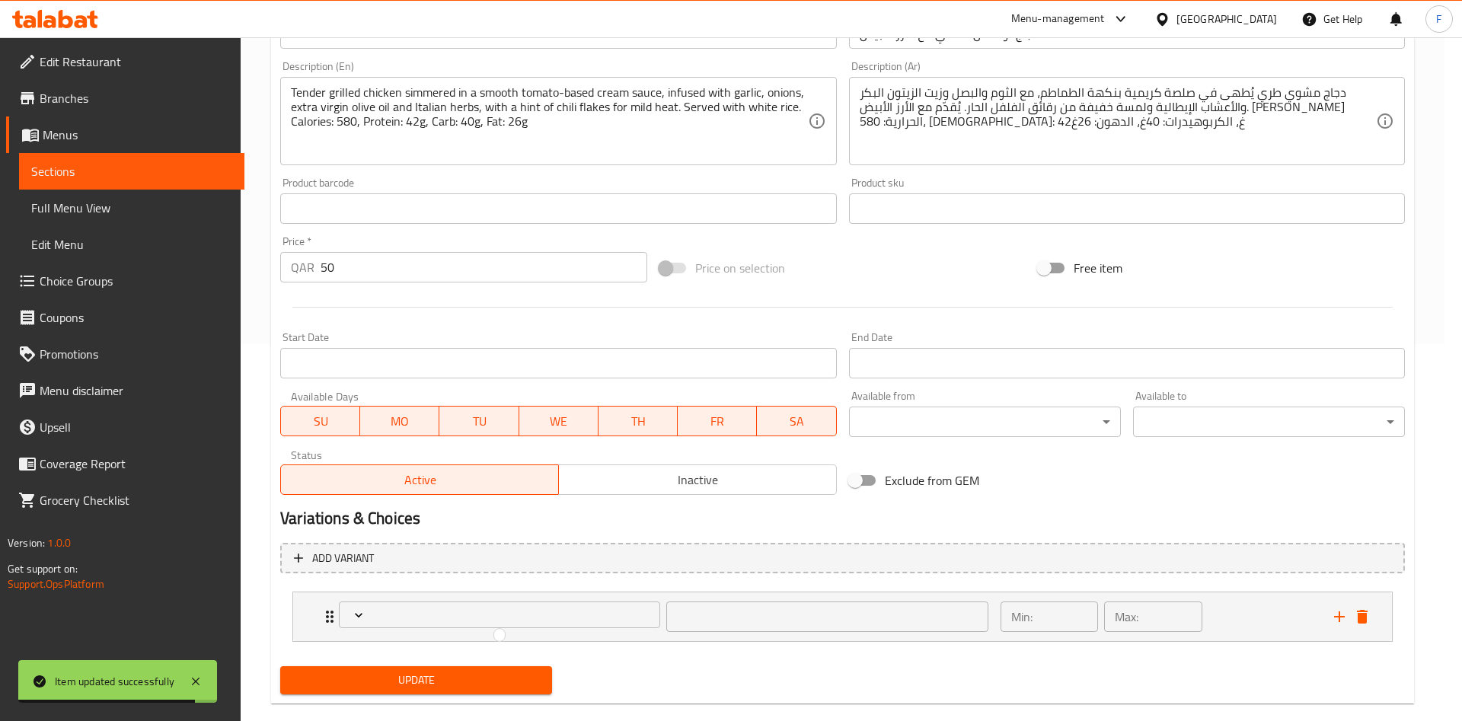
click at [376, 609] on div at bounding box center [731, 360] width 1462 height 721
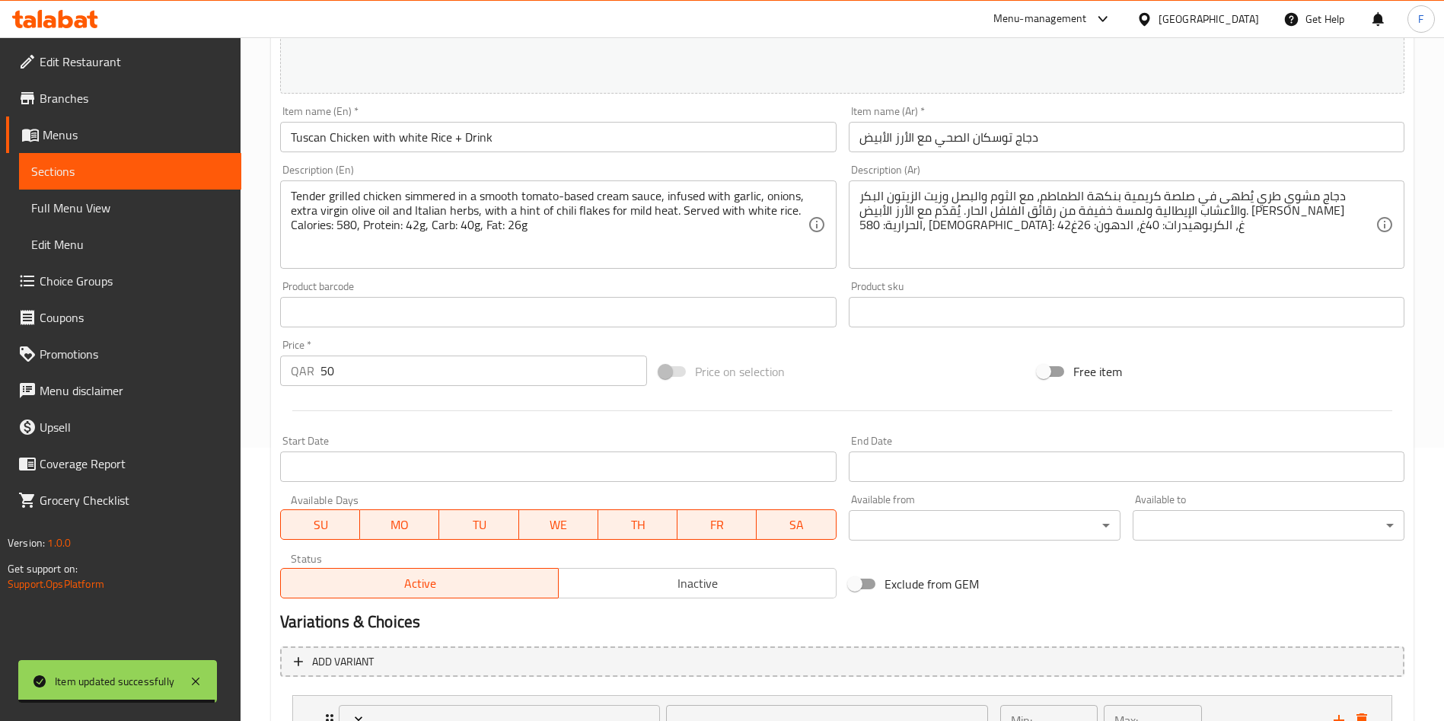
scroll to position [402, 0]
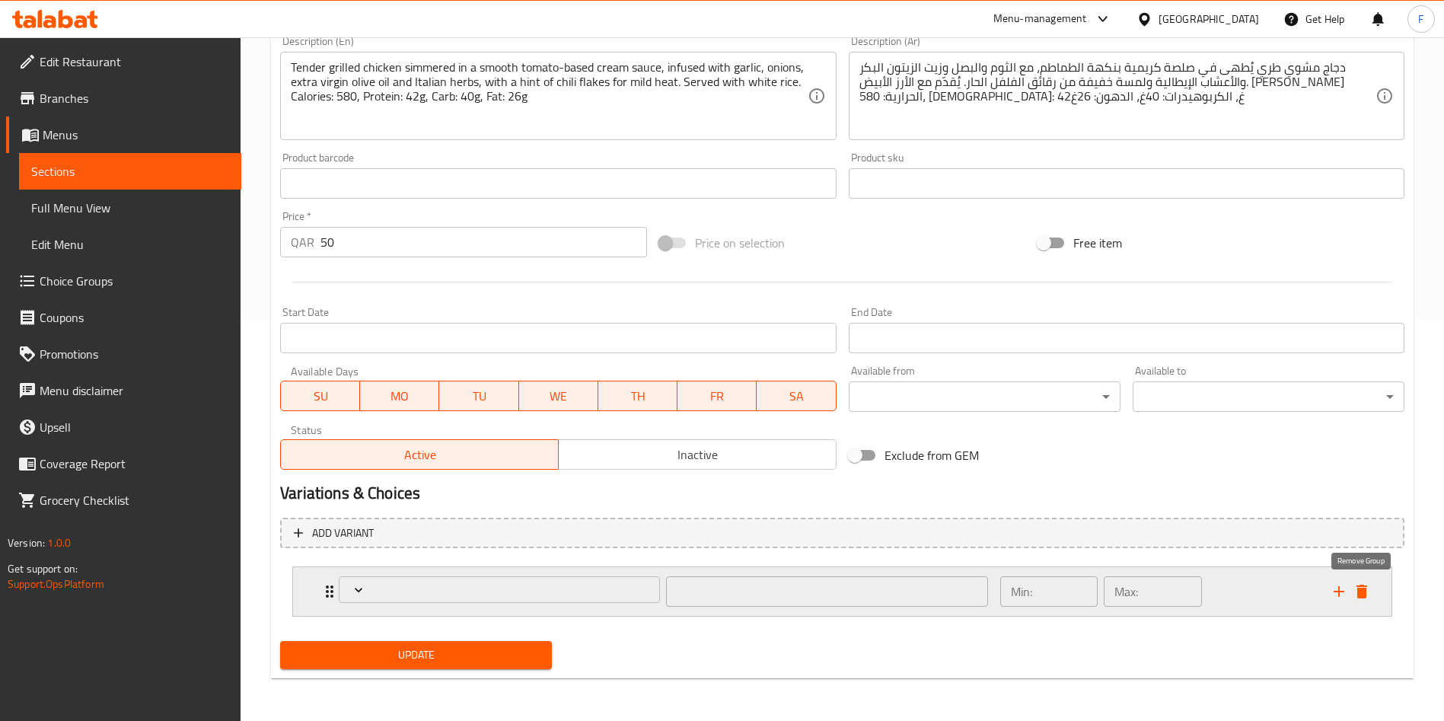
click at [1361, 598] on icon "delete" at bounding box center [1362, 592] width 11 height 14
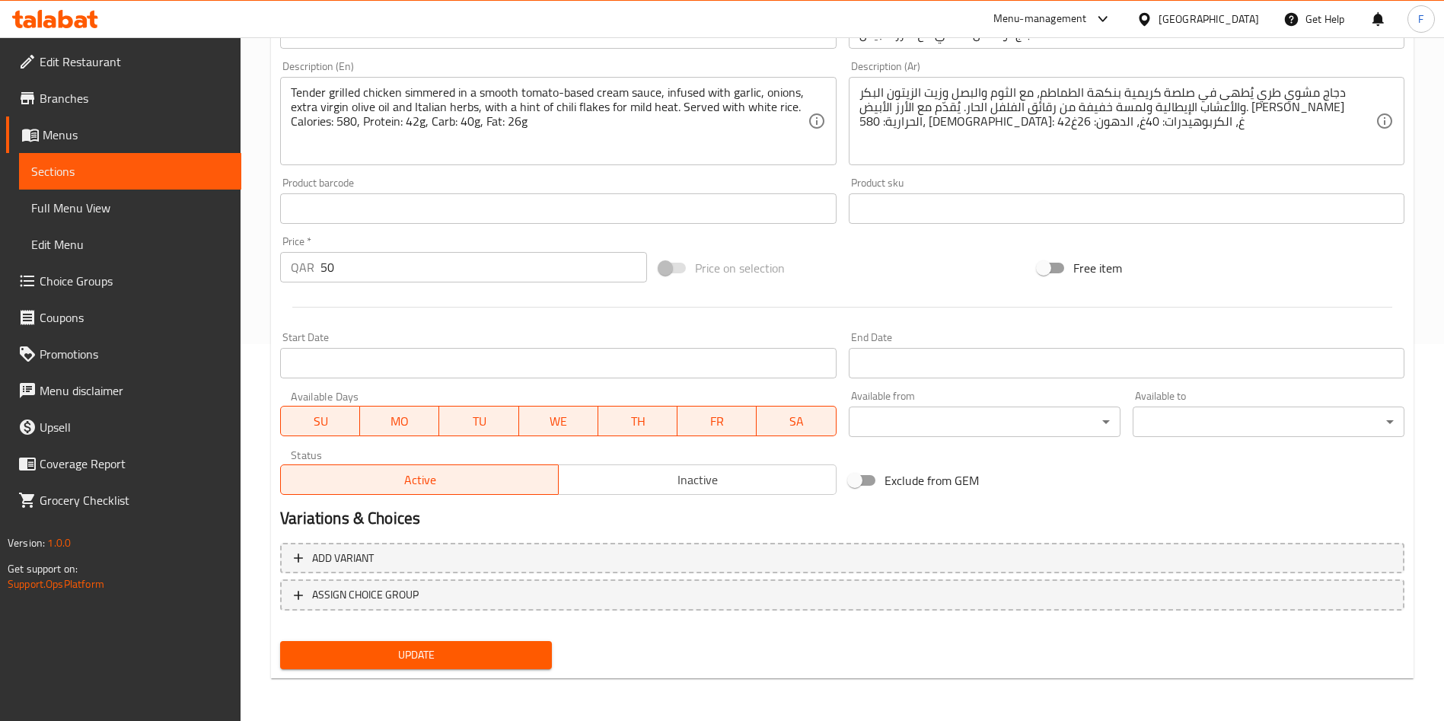
scroll to position [377, 0]
click at [485, 651] on span "Update" at bounding box center [415, 655] width 247 height 19
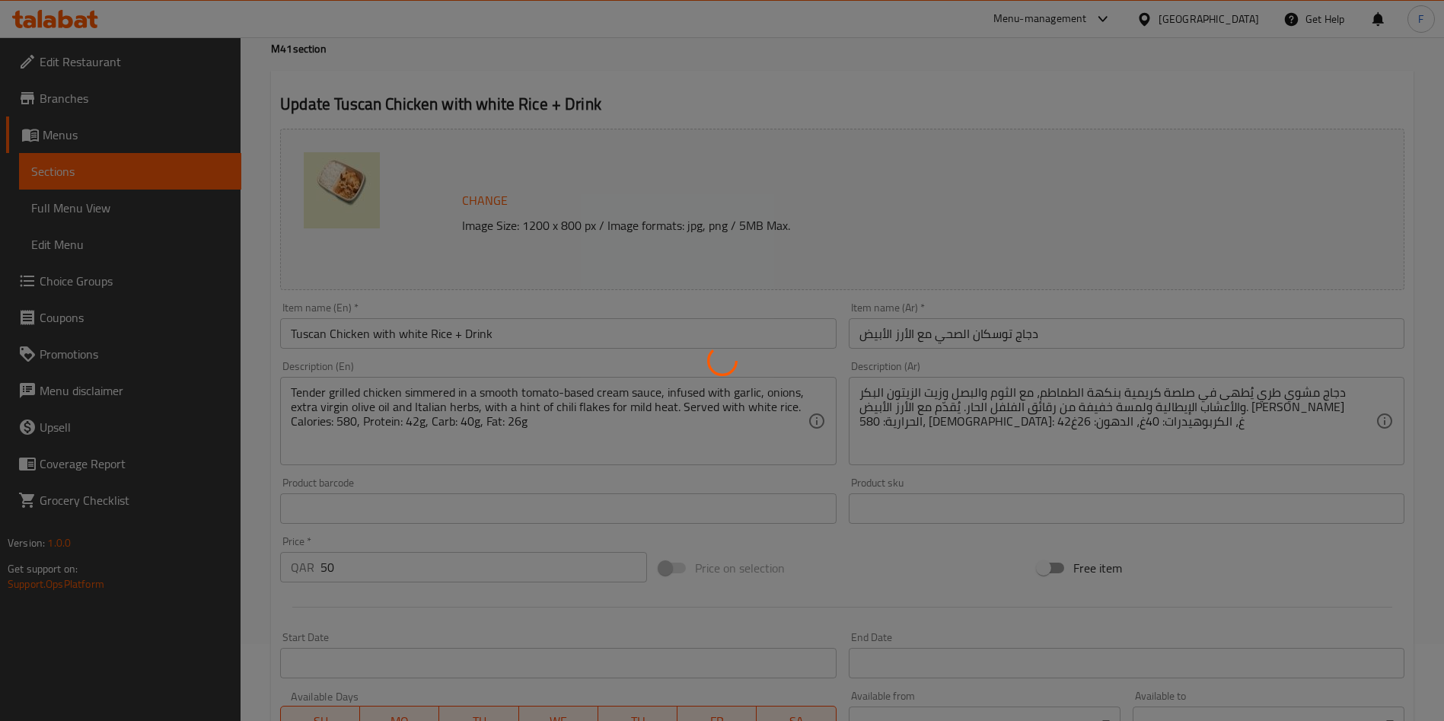
scroll to position [0, 0]
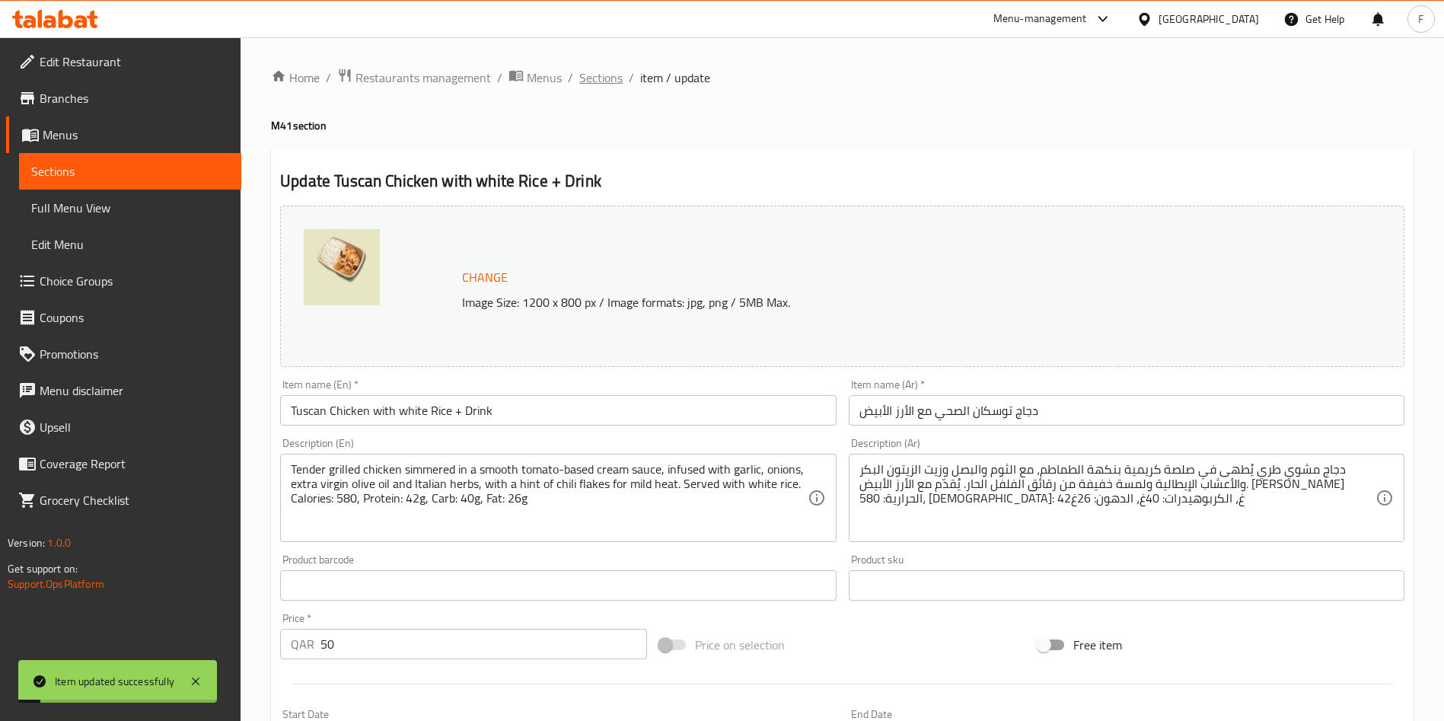
click at [593, 83] on span "Sections" at bounding box center [600, 78] width 43 height 18
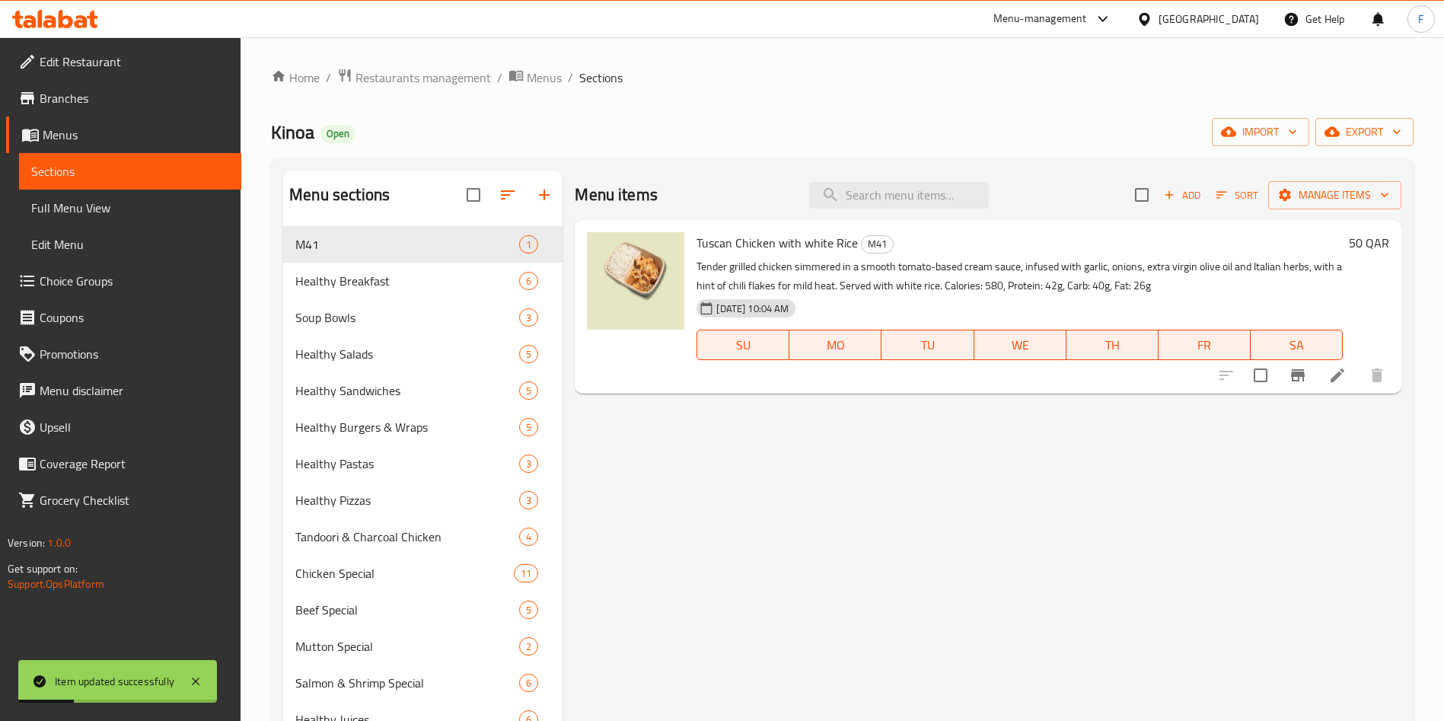
click at [1324, 375] on li at bounding box center [1337, 375] width 43 height 27
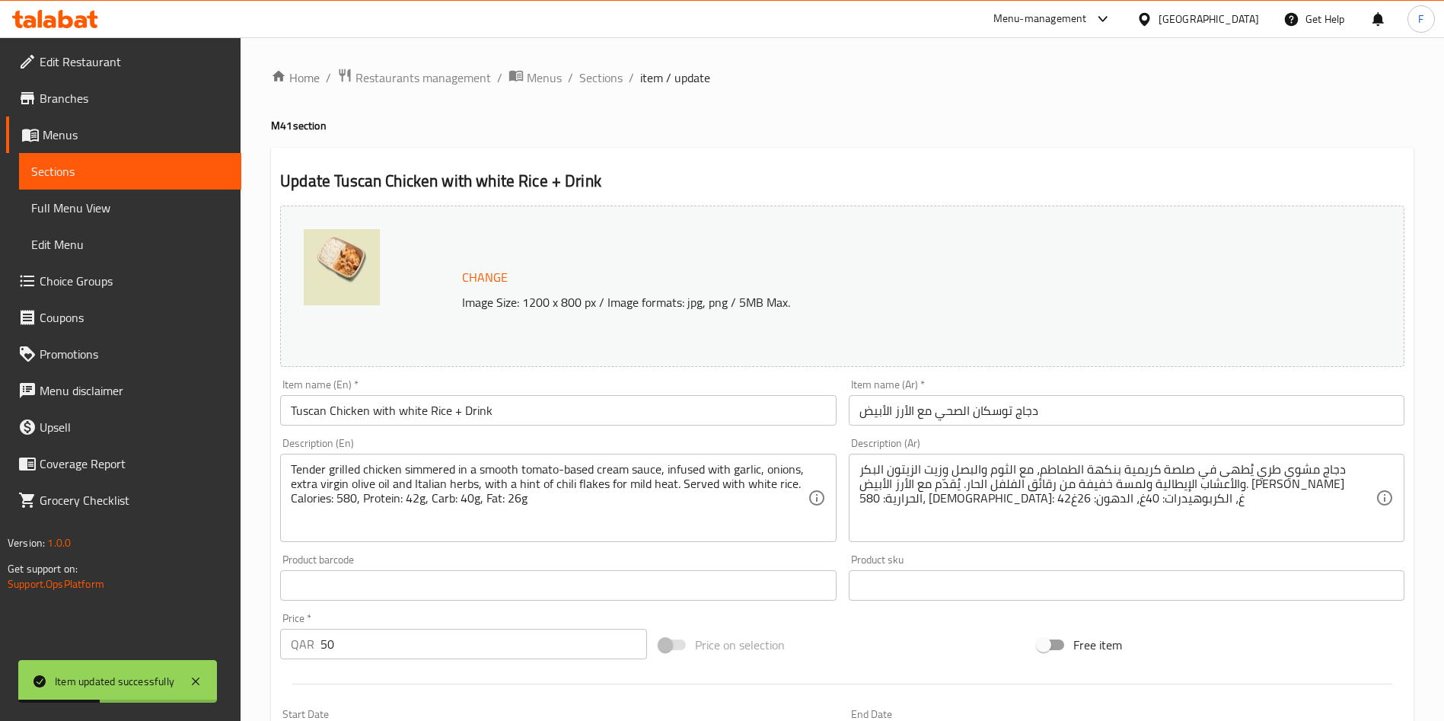
click at [489, 279] on span "Change" at bounding box center [485, 277] width 46 height 22
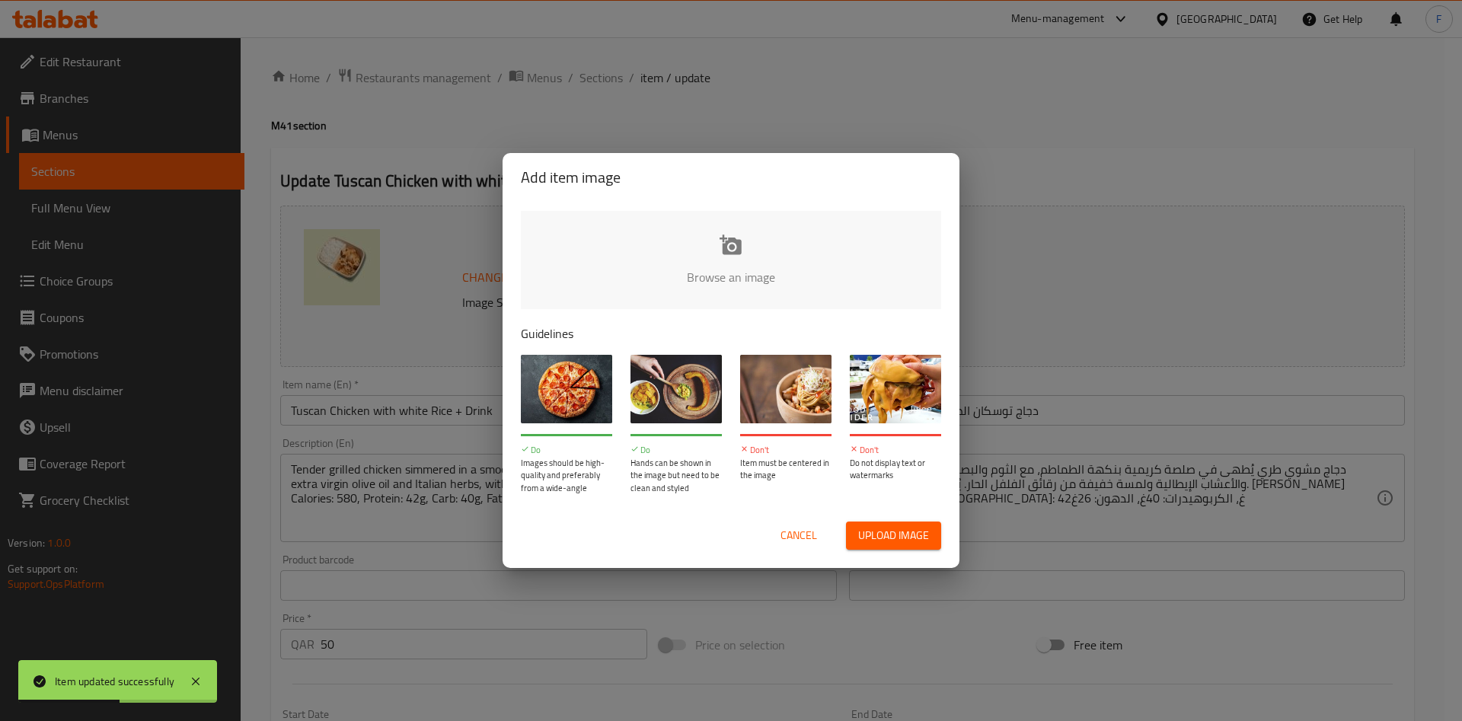
click at [919, 544] on span "Upload image" at bounding box center [893, 535] width 71 height 19
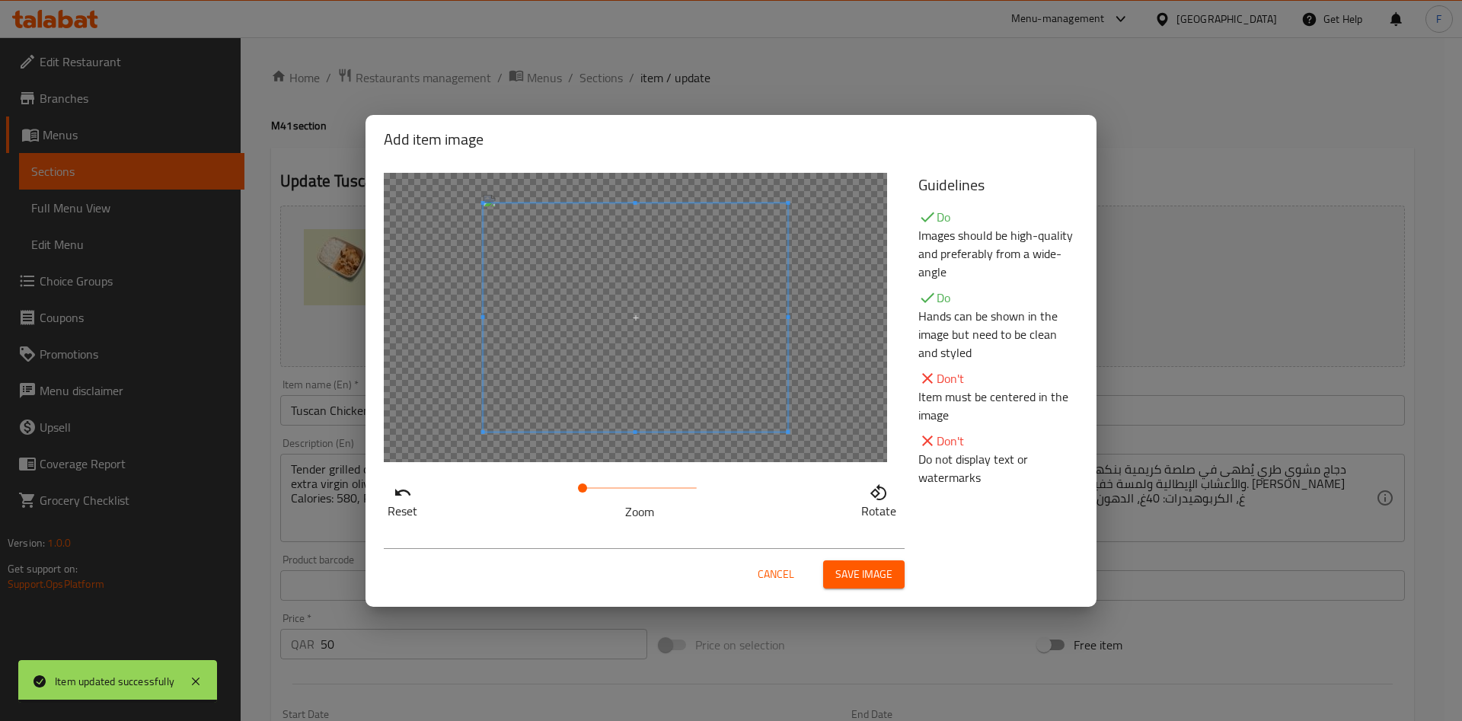
click at [603, 485] on span at bounding box center [639, 487] width 114 height 21
click at [595, 488] on span at bounding box center [594, 487] width 9 height 9
click at [662, 333] on span at bounding box center [637, 288] width 305 height 228
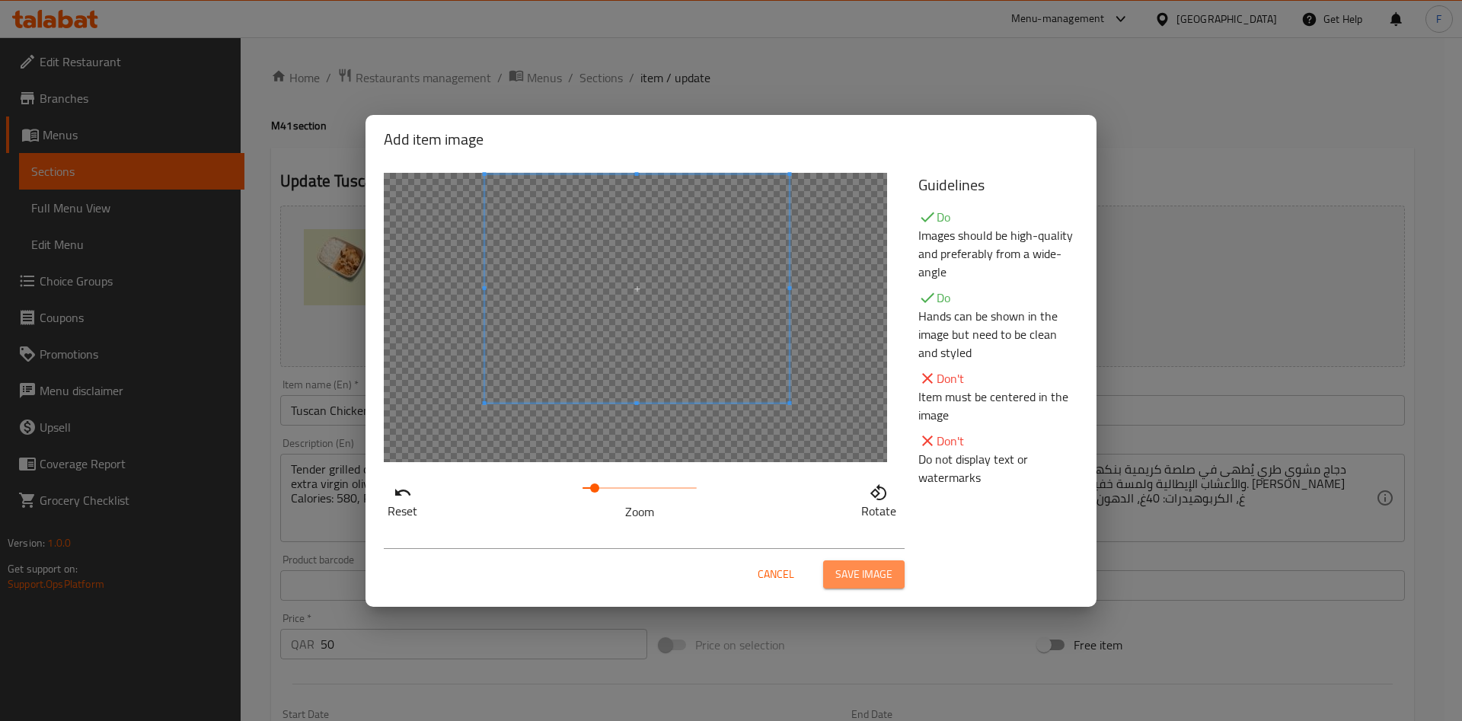
click at [887, 573] on span "Save image" at bounding box center [863, 574] width 57 height 19
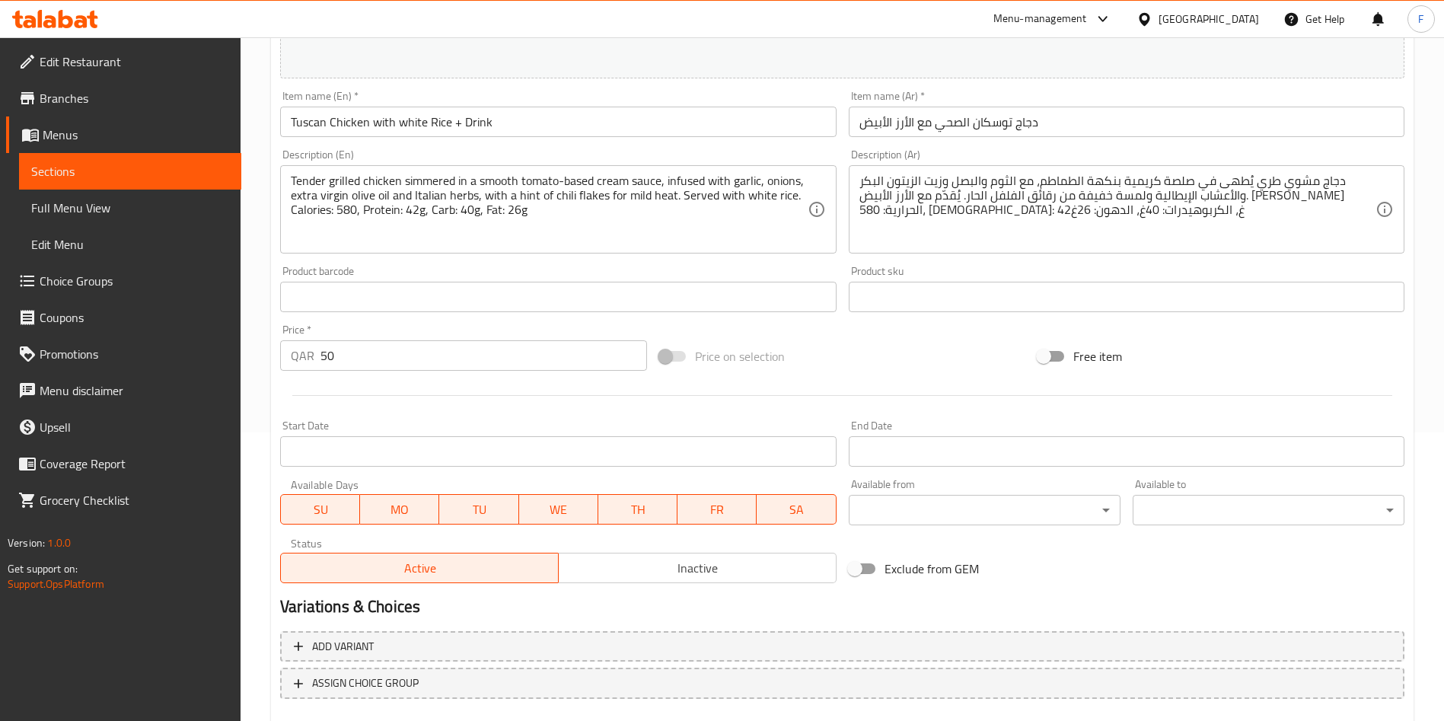
scroll to position [377, 0]
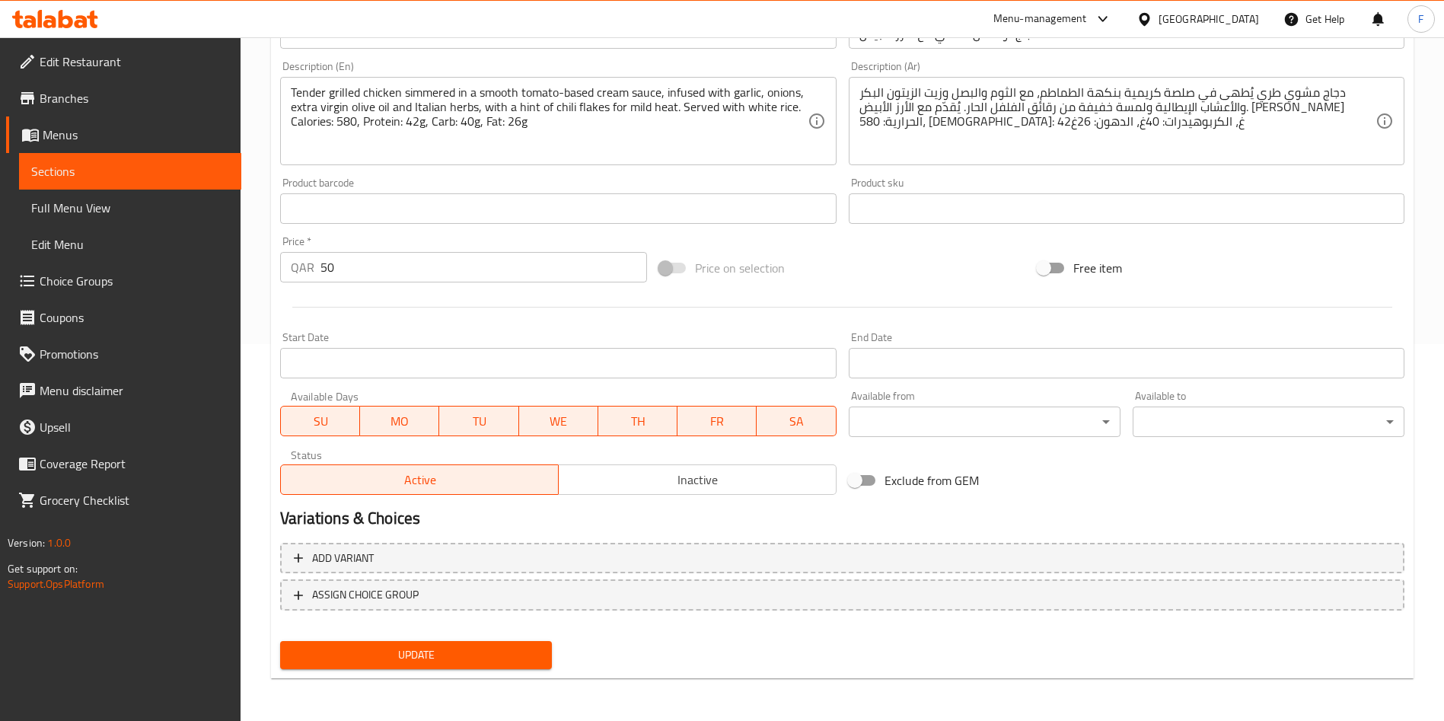
click at [472, 668] on button "Update" at bounding box center [416, 655] width 272 height 28
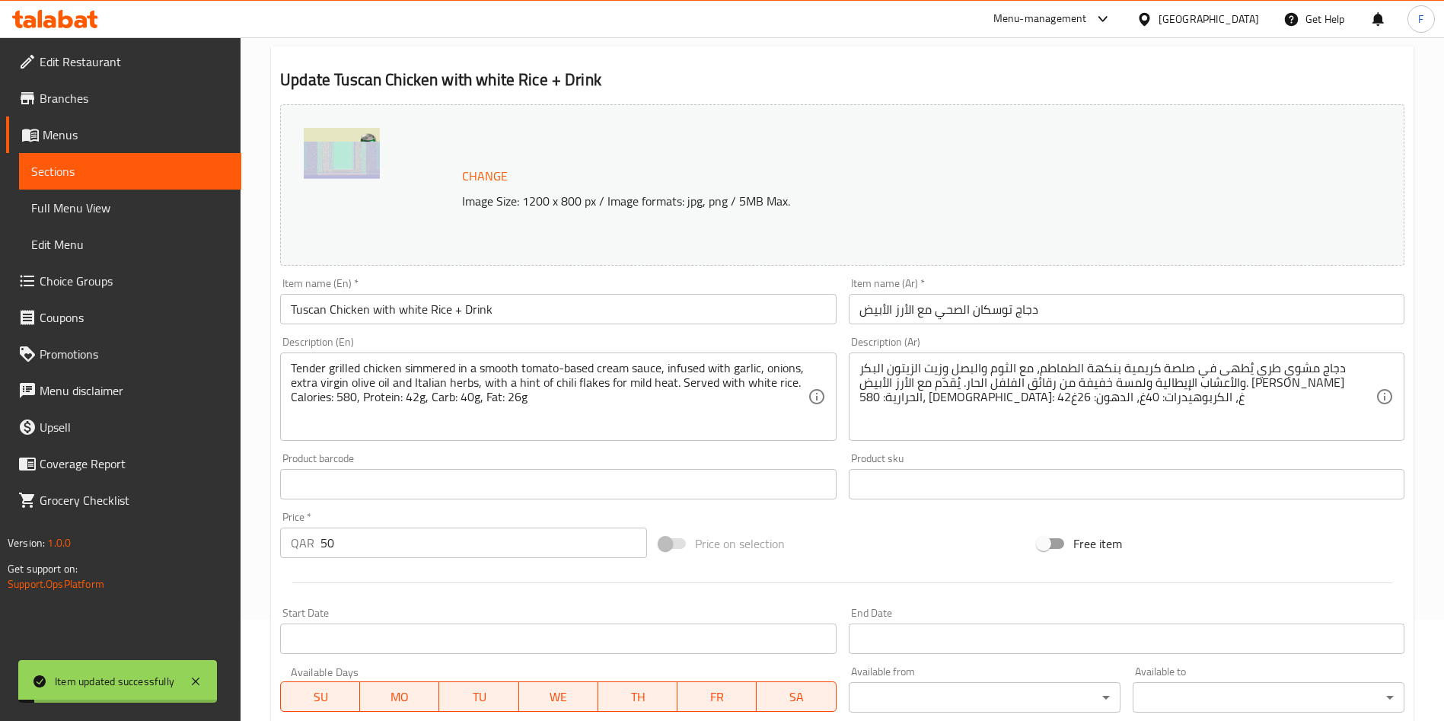
scroll to position [0, 0]
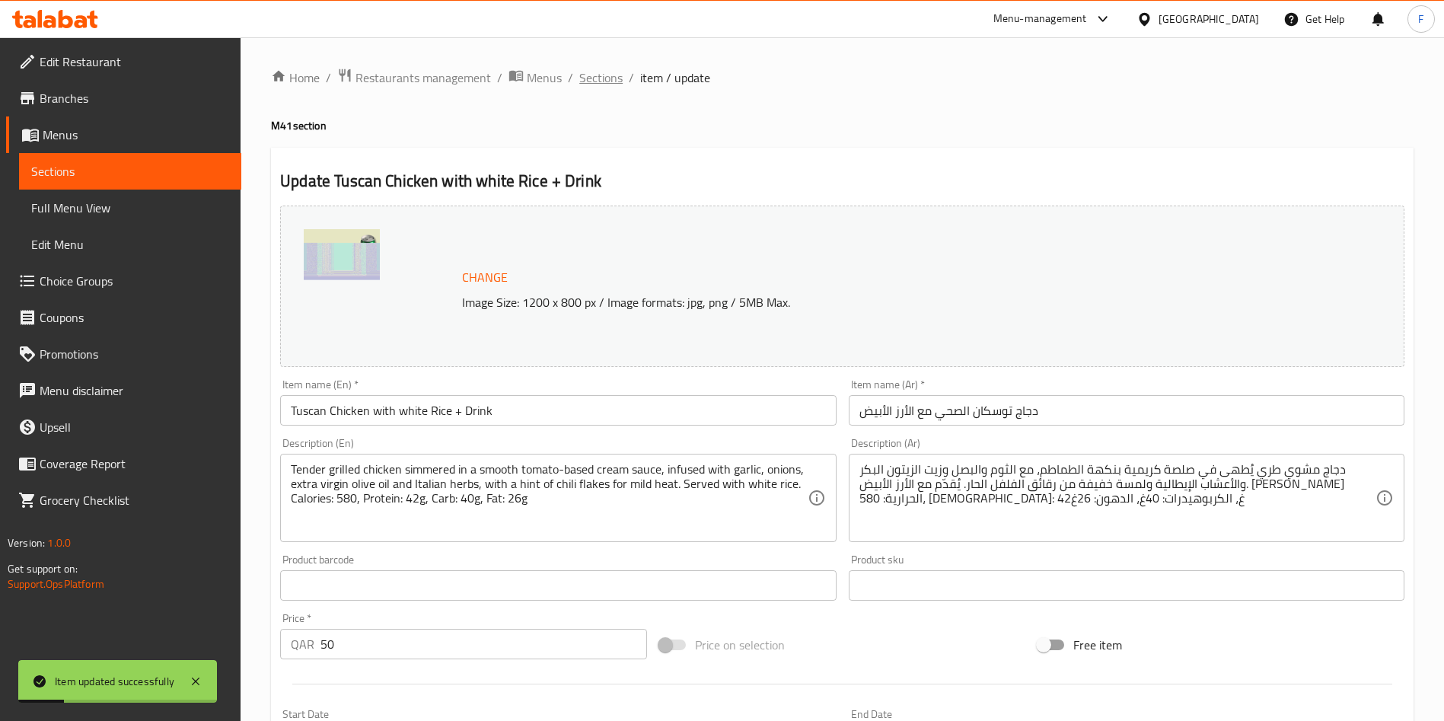
click at [608, 74] on span "Sections" at bounding box center [600, 78] width 43 height 18
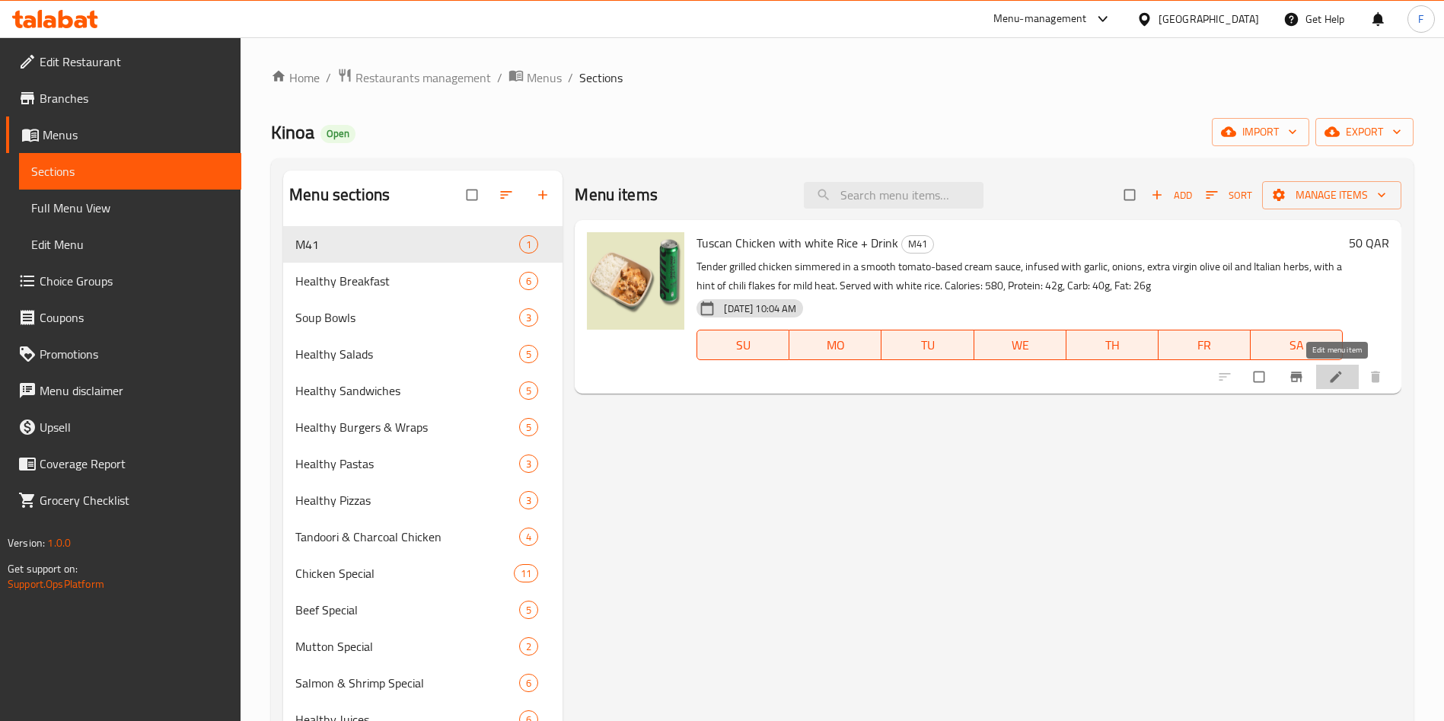
click at [1336, 372] on icon at bounding box center [1336, 376] width 15 height 15
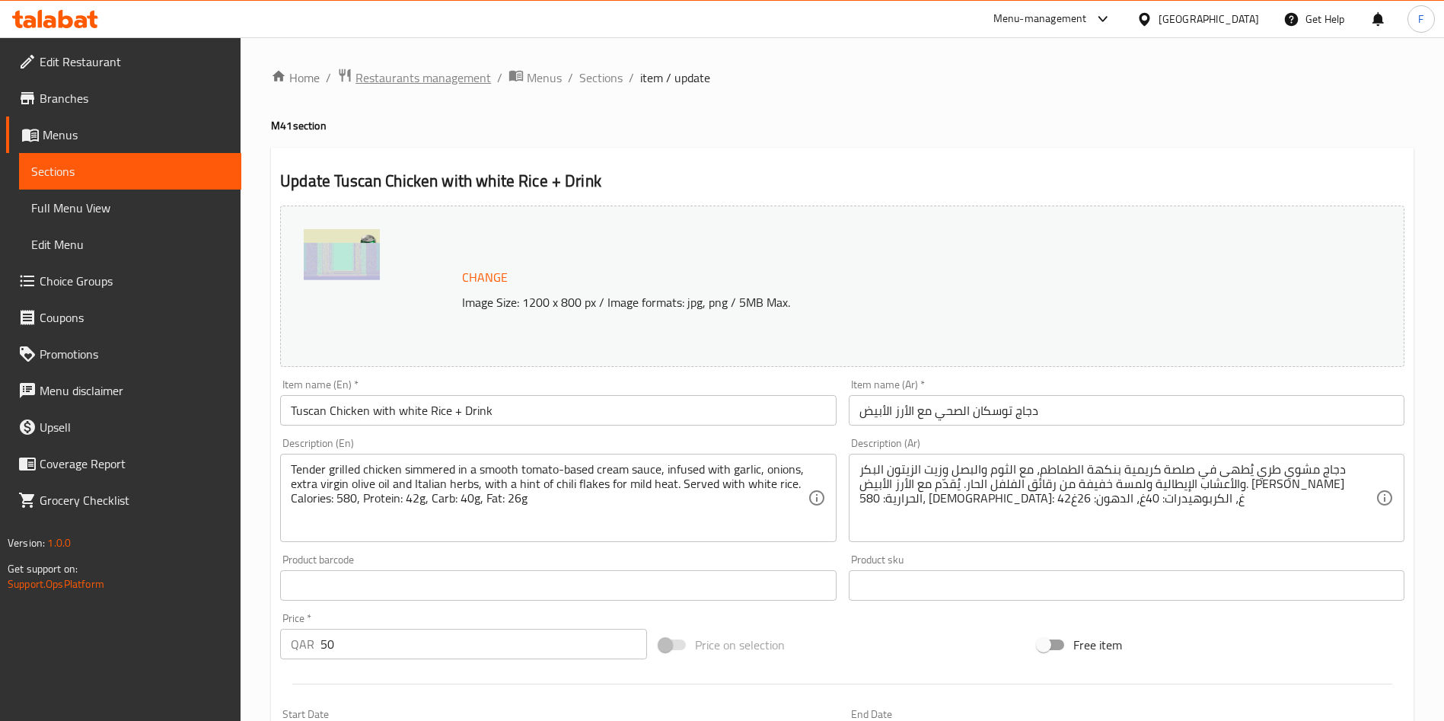
click at [444, 69] on span "Restaurants management" at bounding box center [424, 78] width 136 height 18
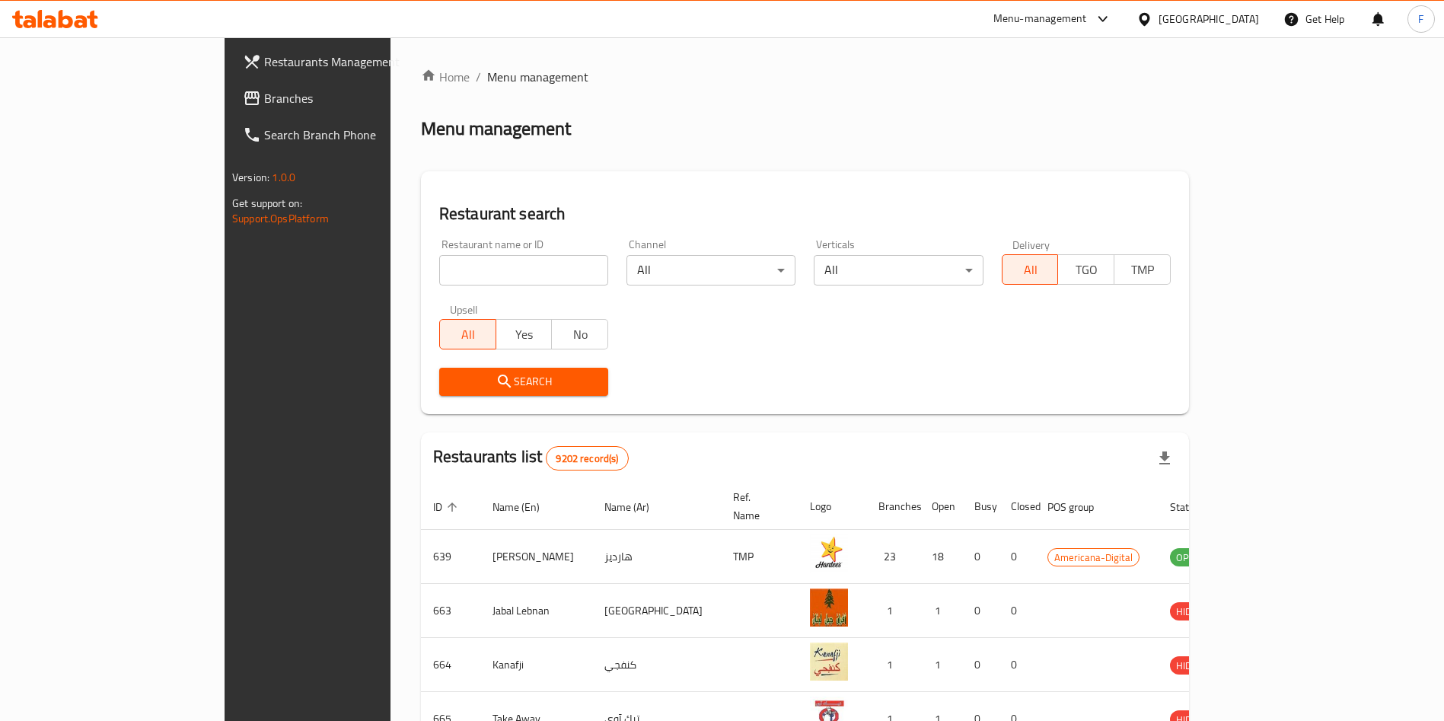
click at [439, 260] on input "search" at bounding box center [523, 270] width 169 height 30
type input "kinoa"
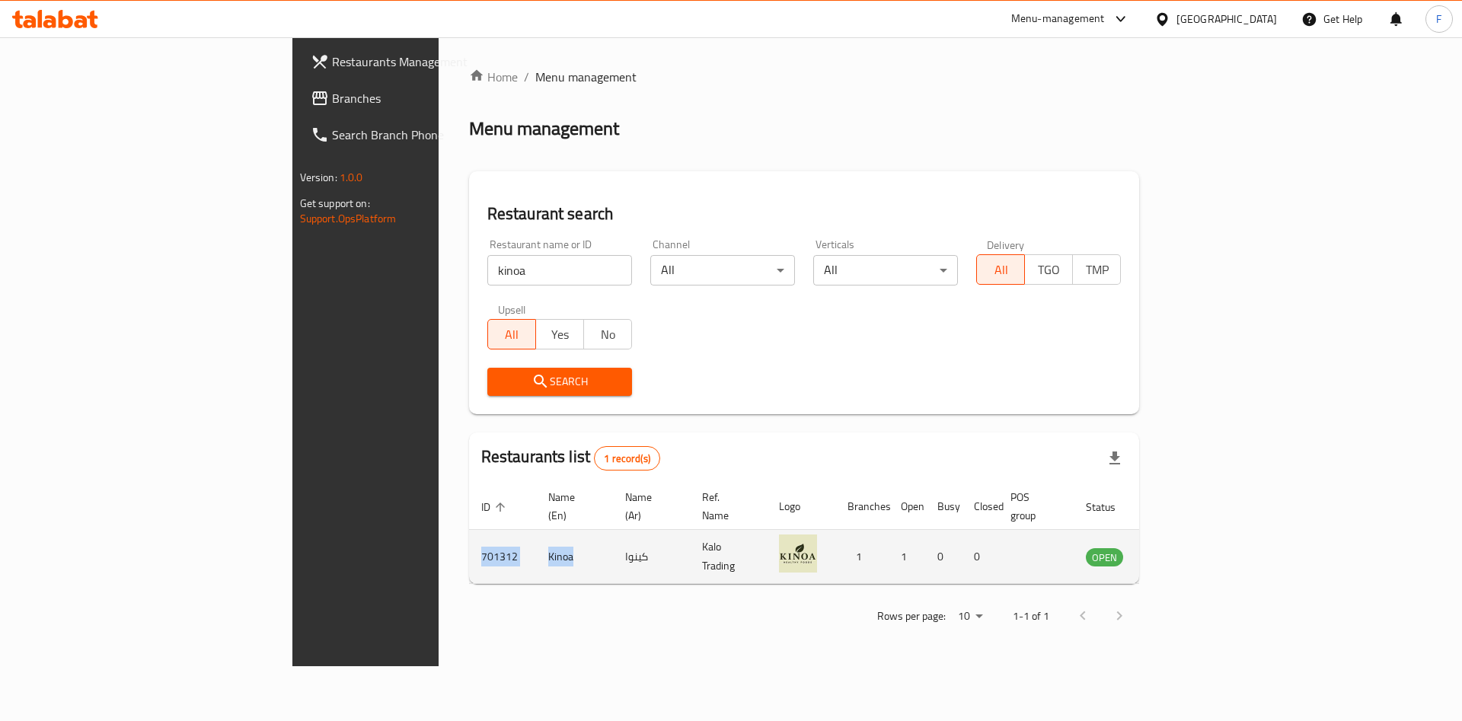
drag, startPoint x: 384, startPoint y: 542, endPoint x: 279, endPoint y: 537, distance: 105.2
click at [469, 537] on tr "701312 Kinoa كينوا Kalo Trading 1 1 0 0 OPEN" at bounding box center [837, 557] width 737 height 54
copy tr "701312 Kinoa"
click at [1206, 530] on td "enhanced table" at bounding box center [1179, 557] width 53 height 54
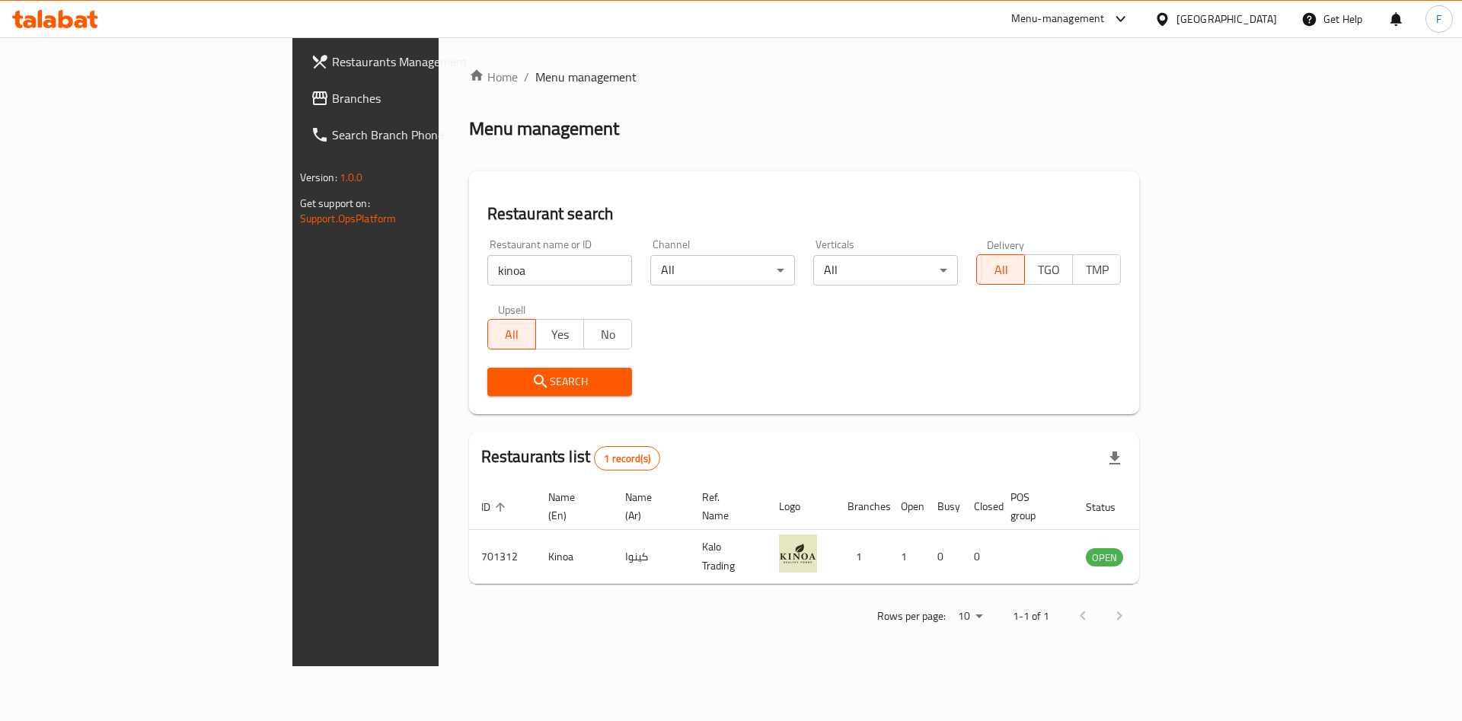
click at [1105, 20] on div "Menu-management" at bounding box center [1058, 19] width 94 height 18
click at [1044, 98] on div "Agent Campaigns Center" at bounding box center [1046, 102] width 115 height 17
